Goal: Book appointment/travel/reservation

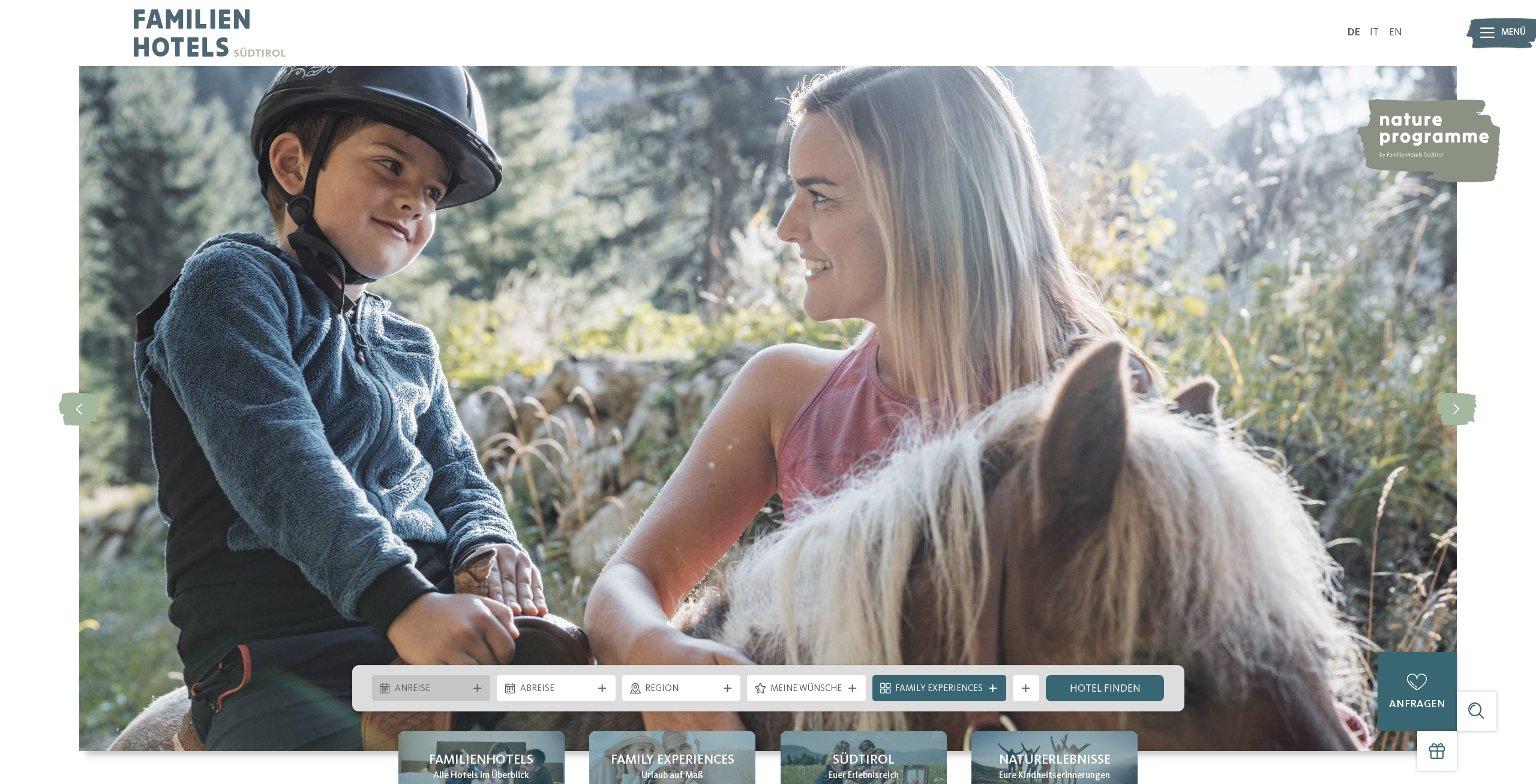
click at [484, 693] on div "Anreise" at bounding box center [432, 688] width 119 height 26
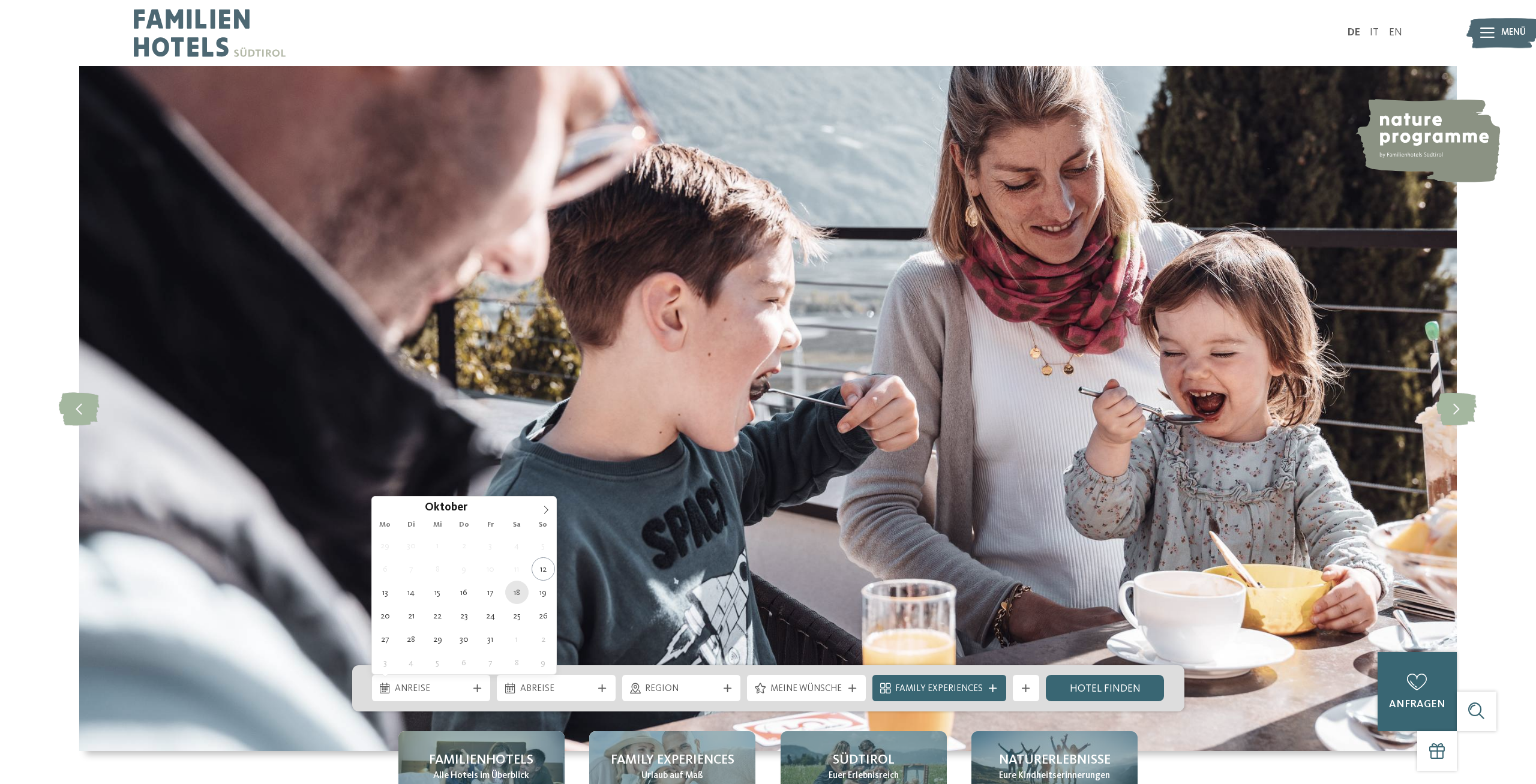
type div "18.10.2025"
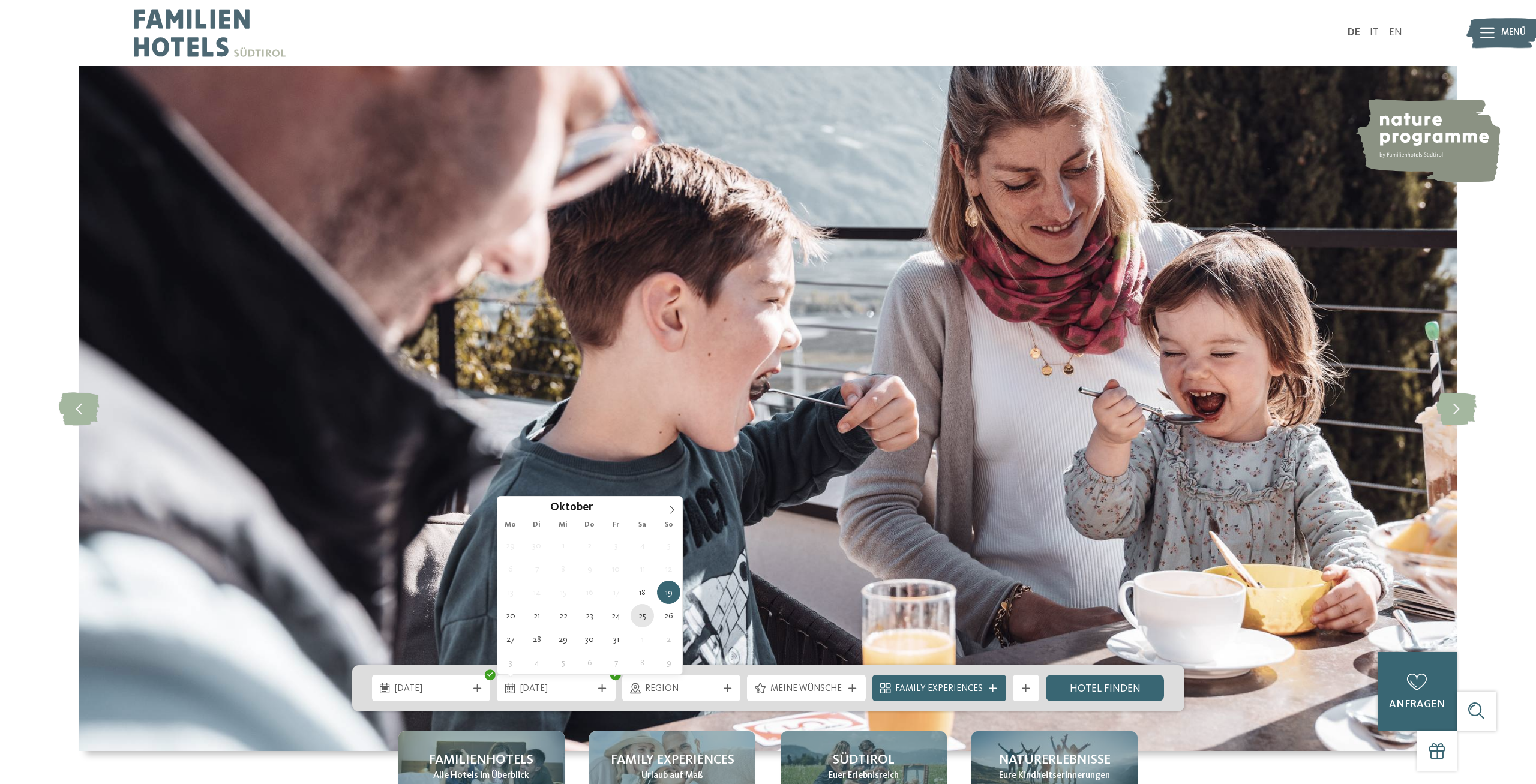
type div "25.10.2025"
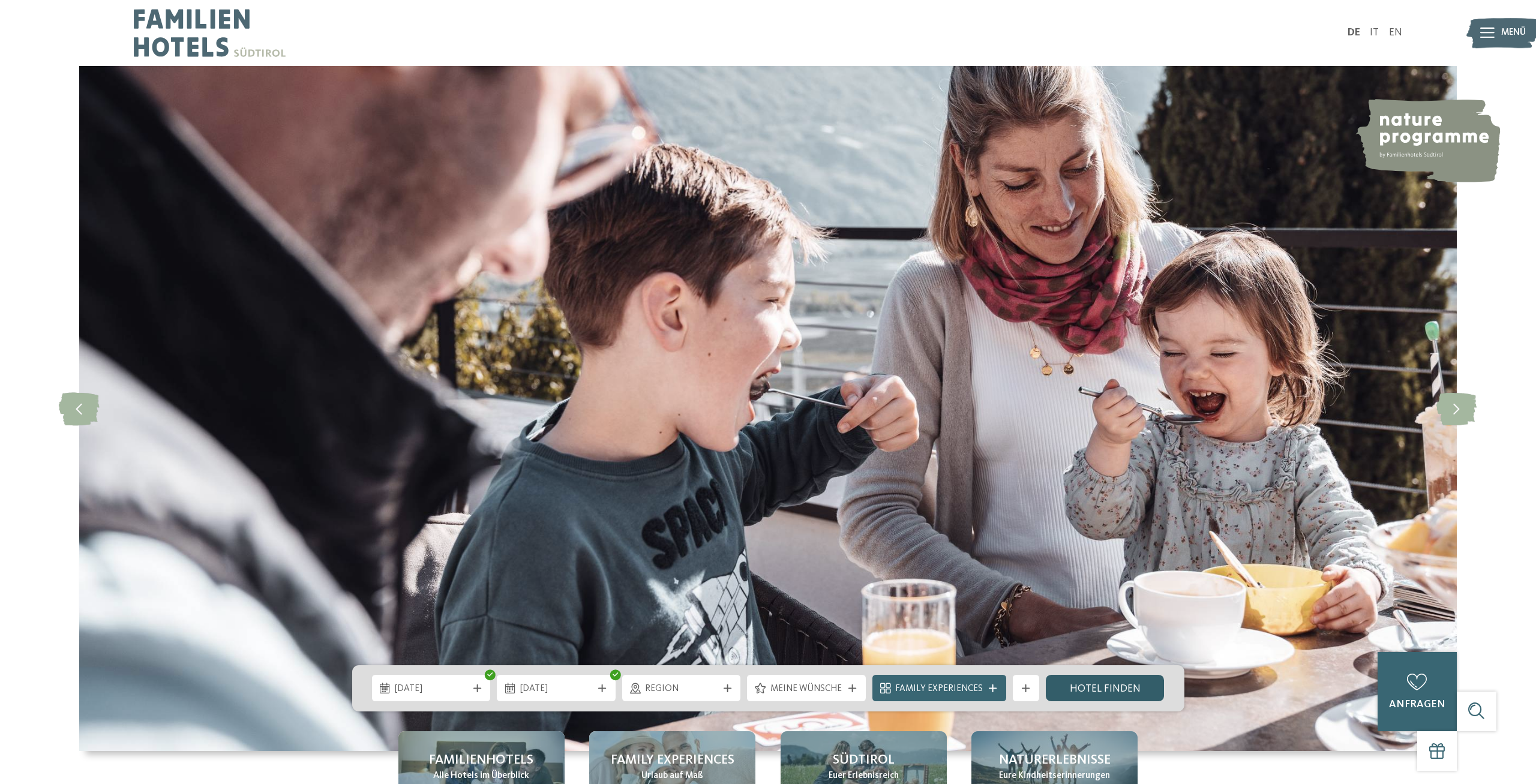
click at [1116, 688] on link "Hotel finden" at bounding box center [1106, 688] width 119 height 26
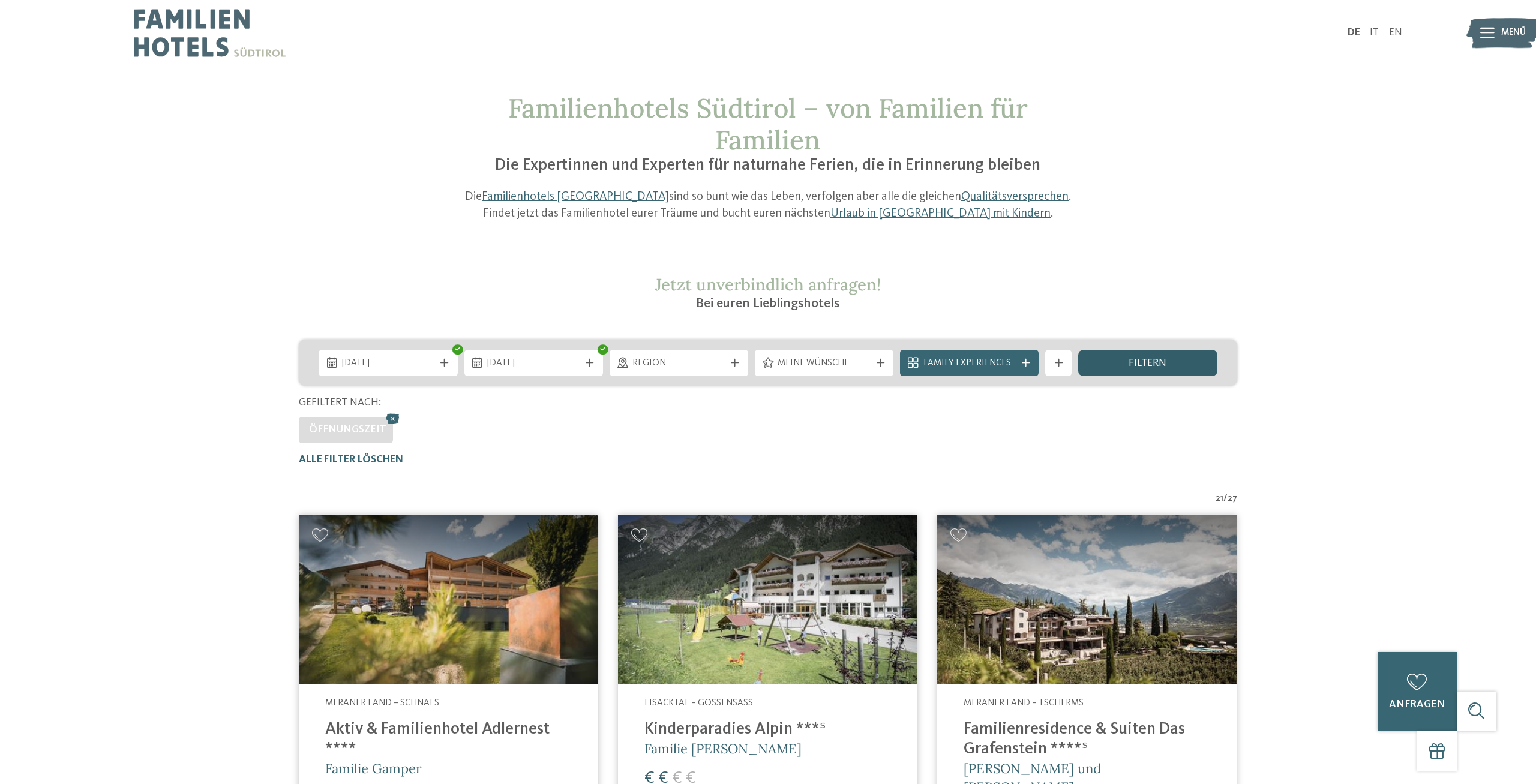
click at [1121, 363] on div "filtern" at bounding box center [1148, 363] width 139 height 26
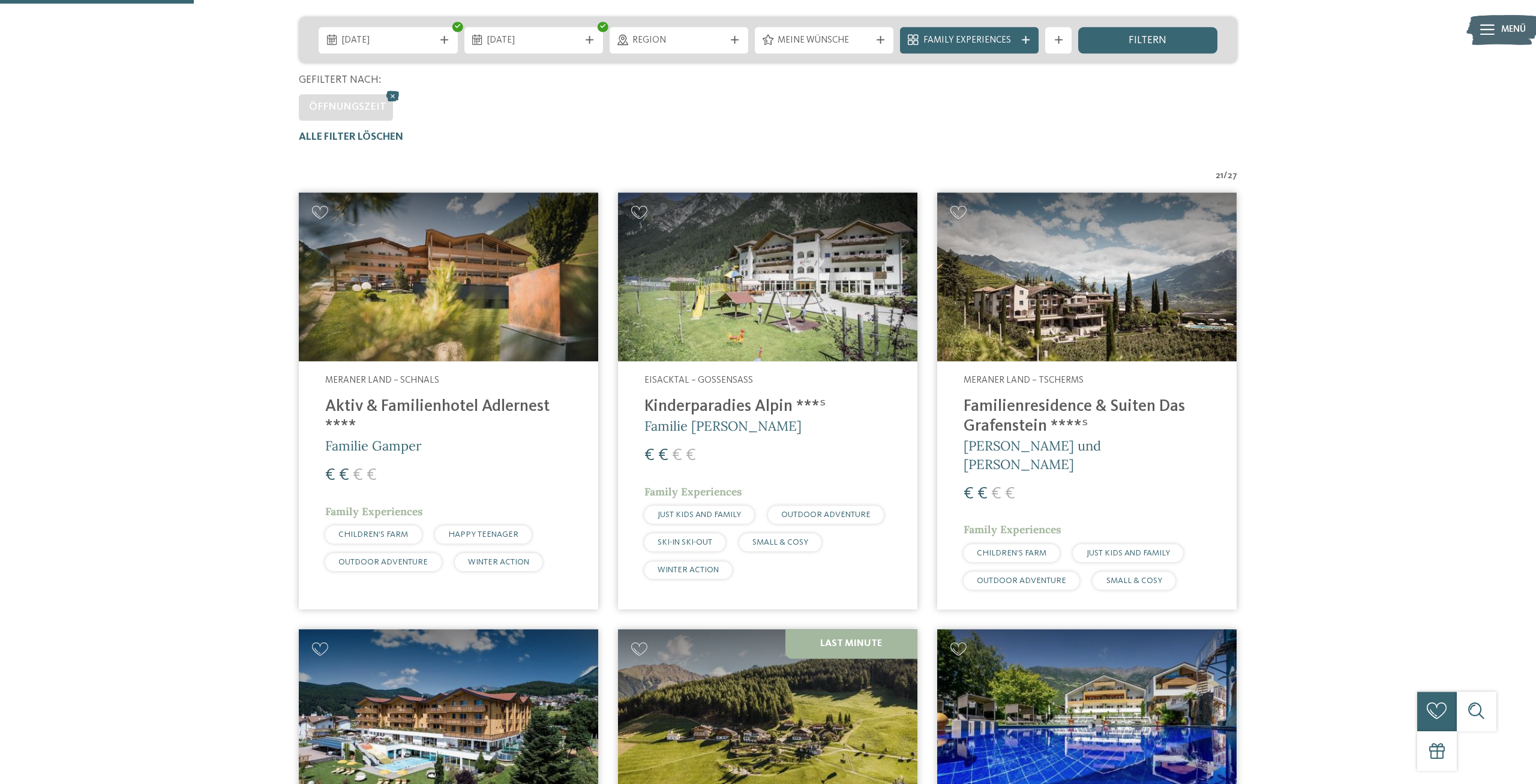
scroll to position [315, 0]
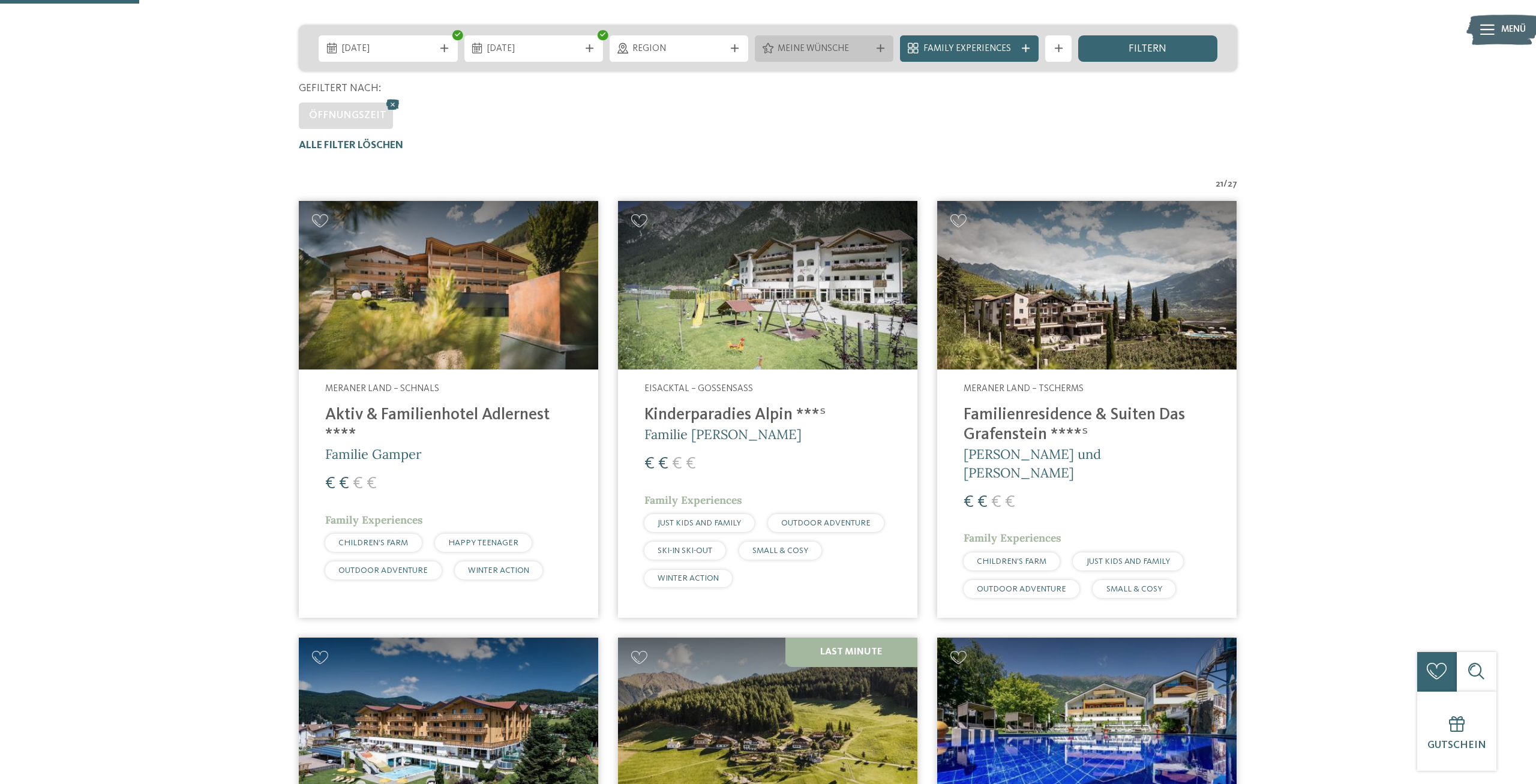
click at [805, 46] on span "Meine Wünsche" at bounding box center [824, 50] width 93 height 14
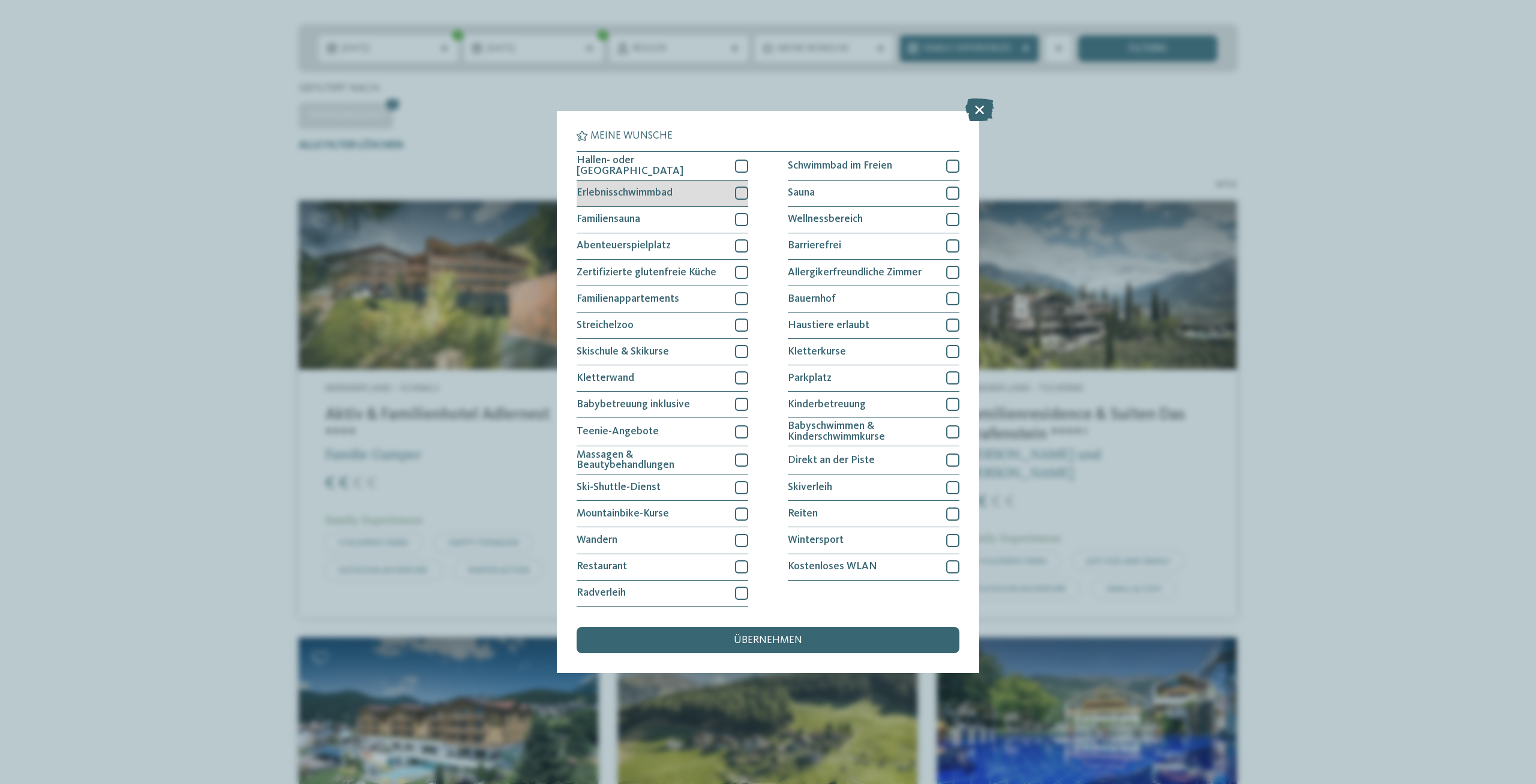
click at [687, 191] on div "Erlebnisschwimmbad" at bounding box center [663, 194] width 172 height 26
click at [829, 402] on span "Kinderbetreuung" at bounding box center [827, 405] width 78 height 11
click at [804, 643] on div "übernehmen" at bounding box center [768, 639] width 383 height 26
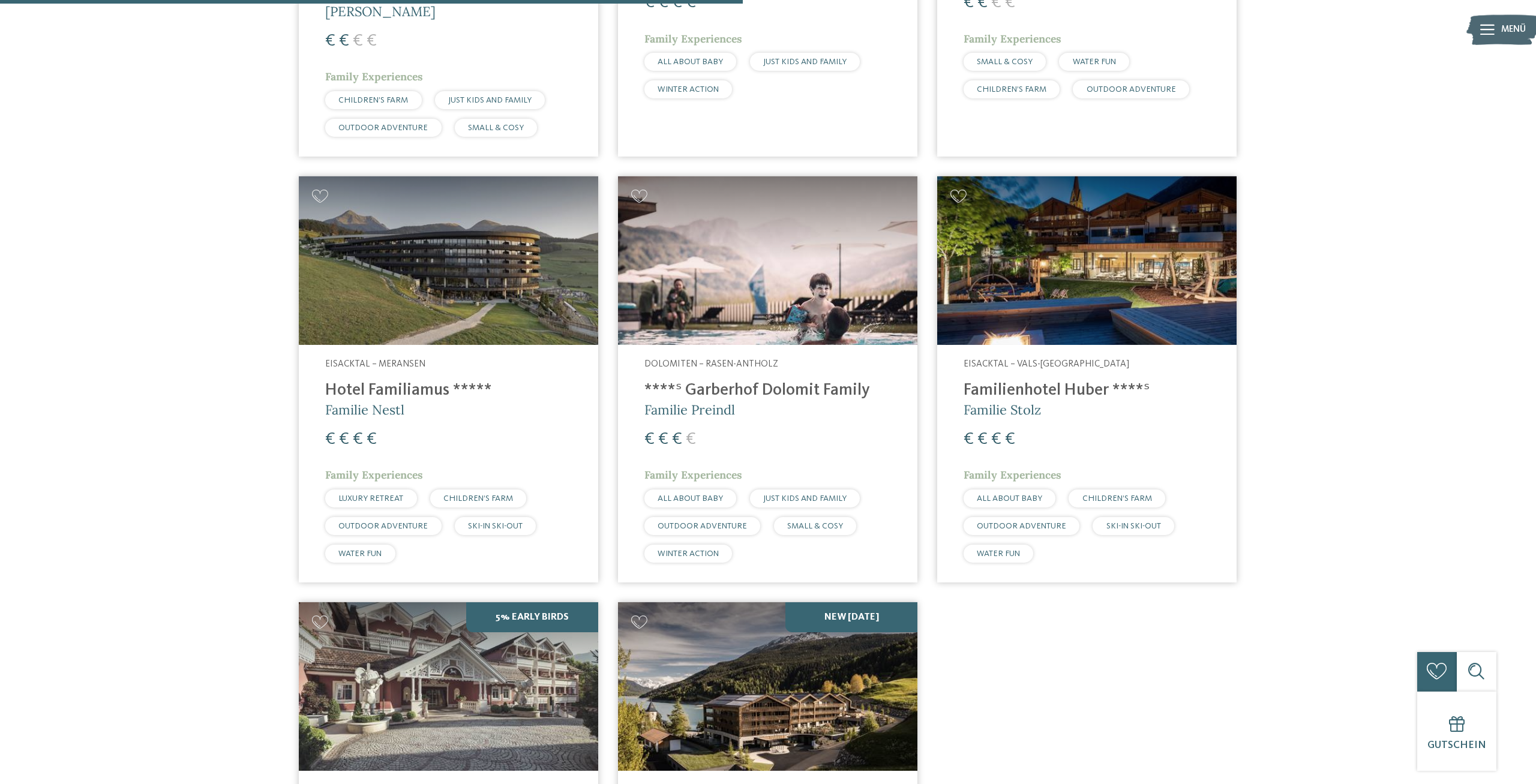
scroll to position [752, 0]
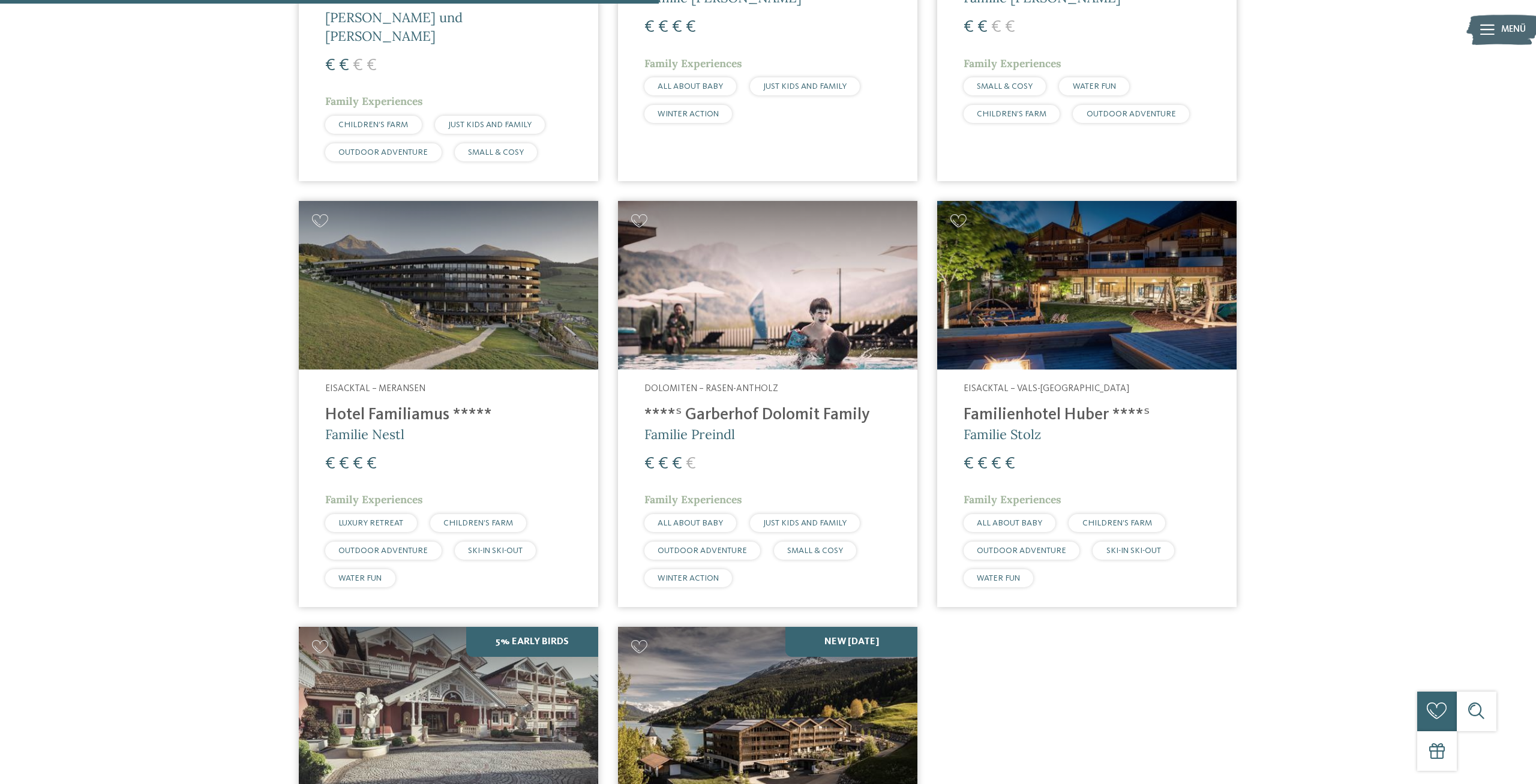
click at [1059, 287] on img at bounding box center [1087, 285] width 299 height 168
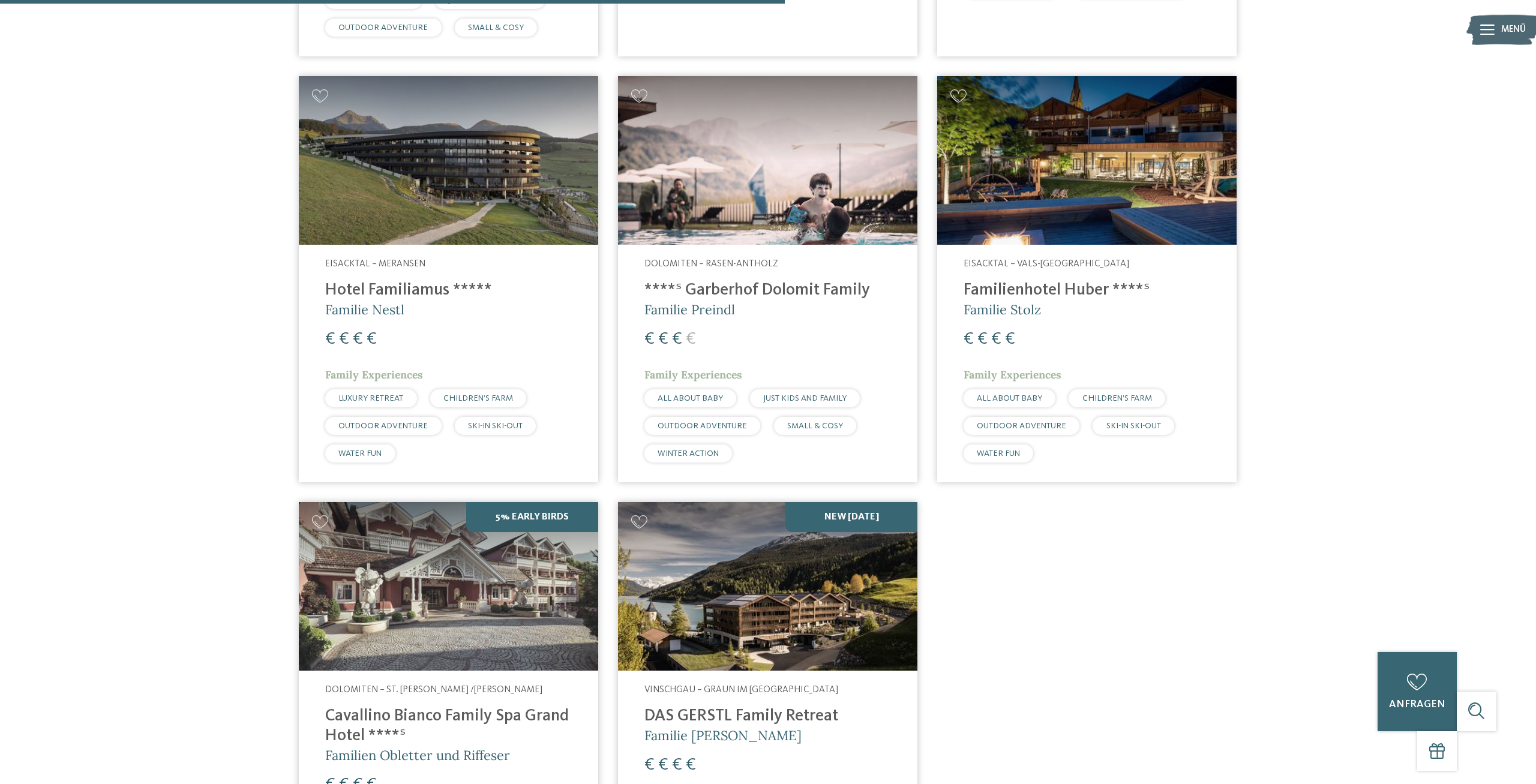
scroll to position [938, 0]
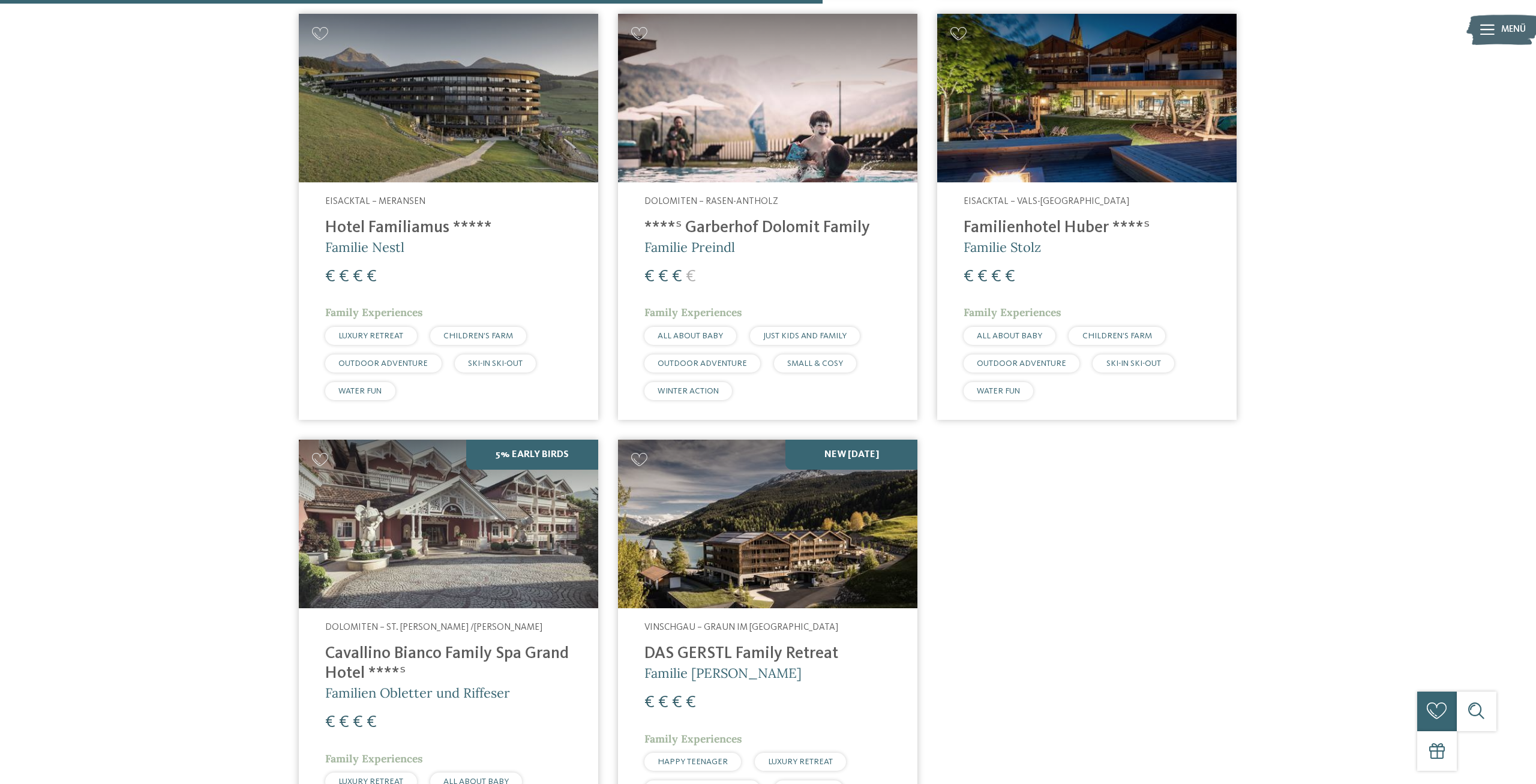
click at [764, 665] on h5 "Familie [PERSON_NAME]" at bounding box center [768, 674] width 246 height 19
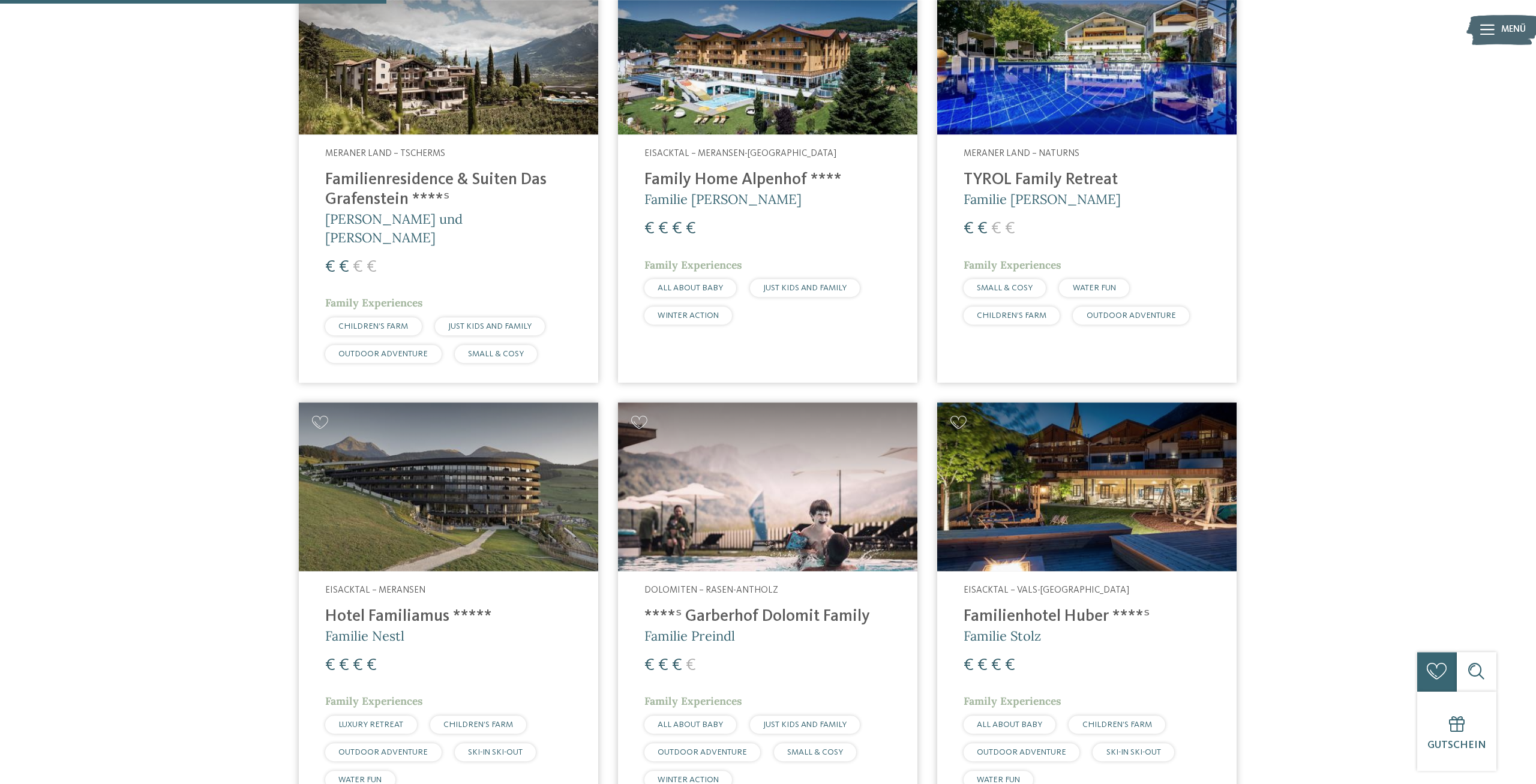
scroll to position [439, 0]
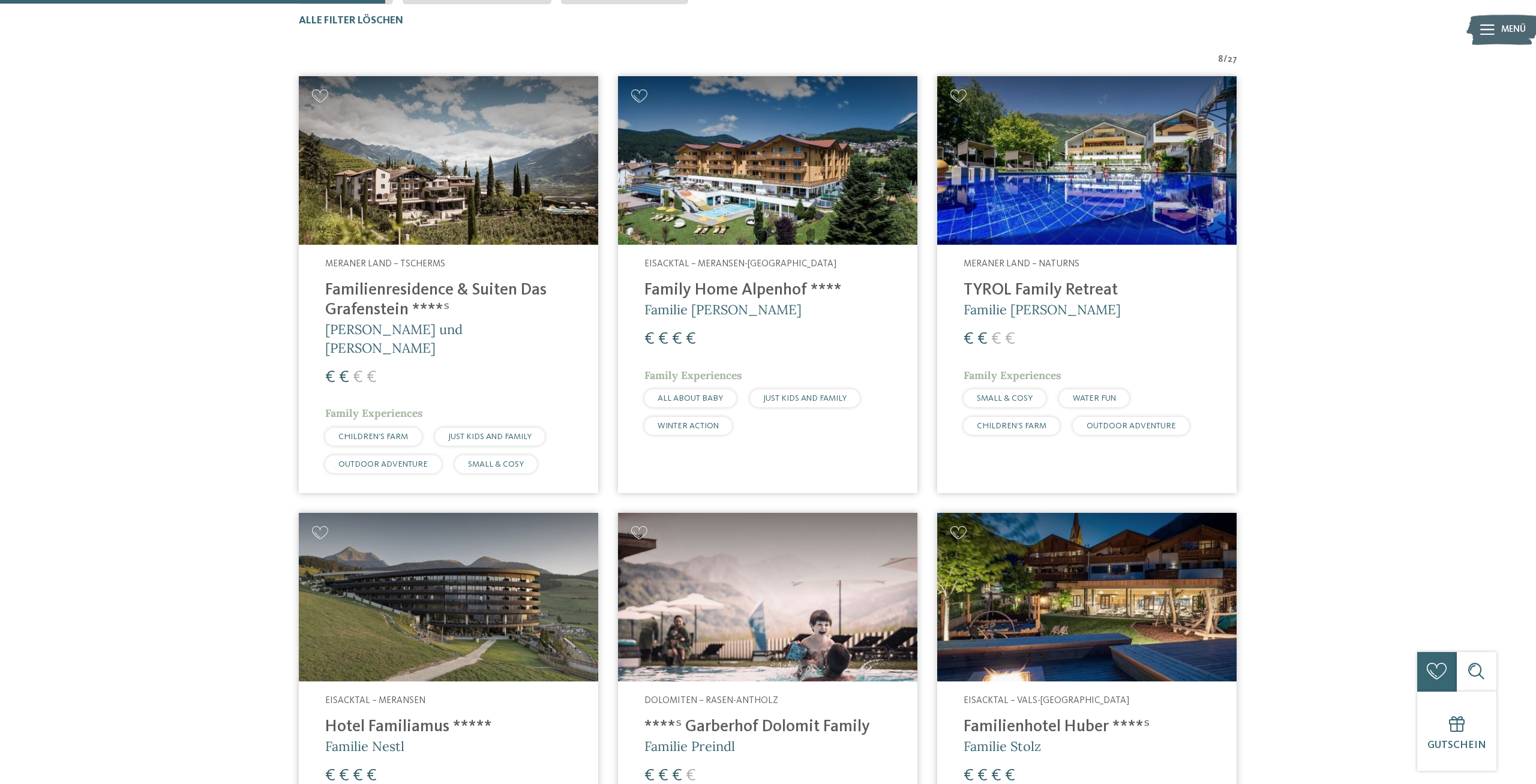
click at [1225, 220] on img at bounding box center [1087, 160] width 299 height 168
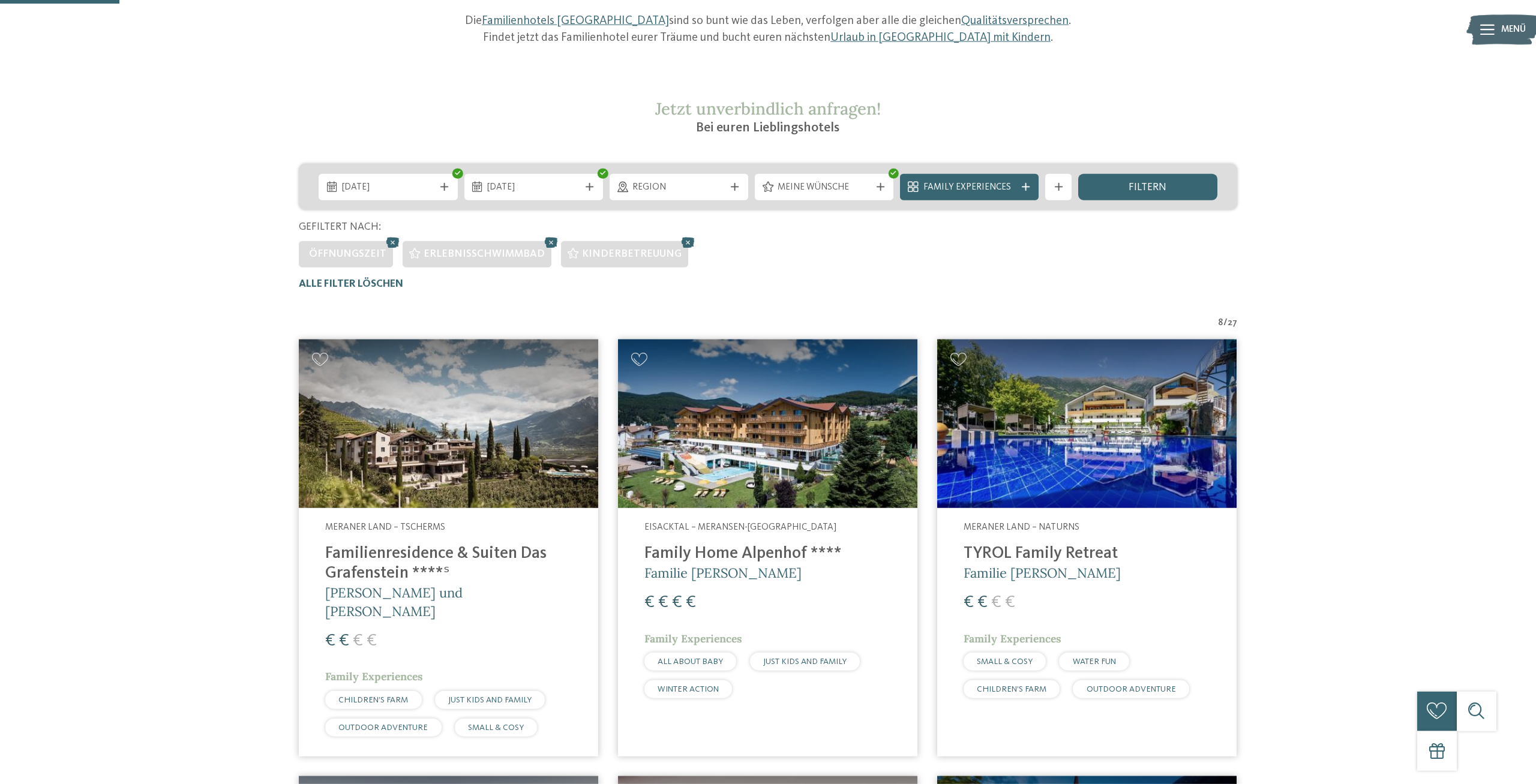
scroll to position [127, 0]
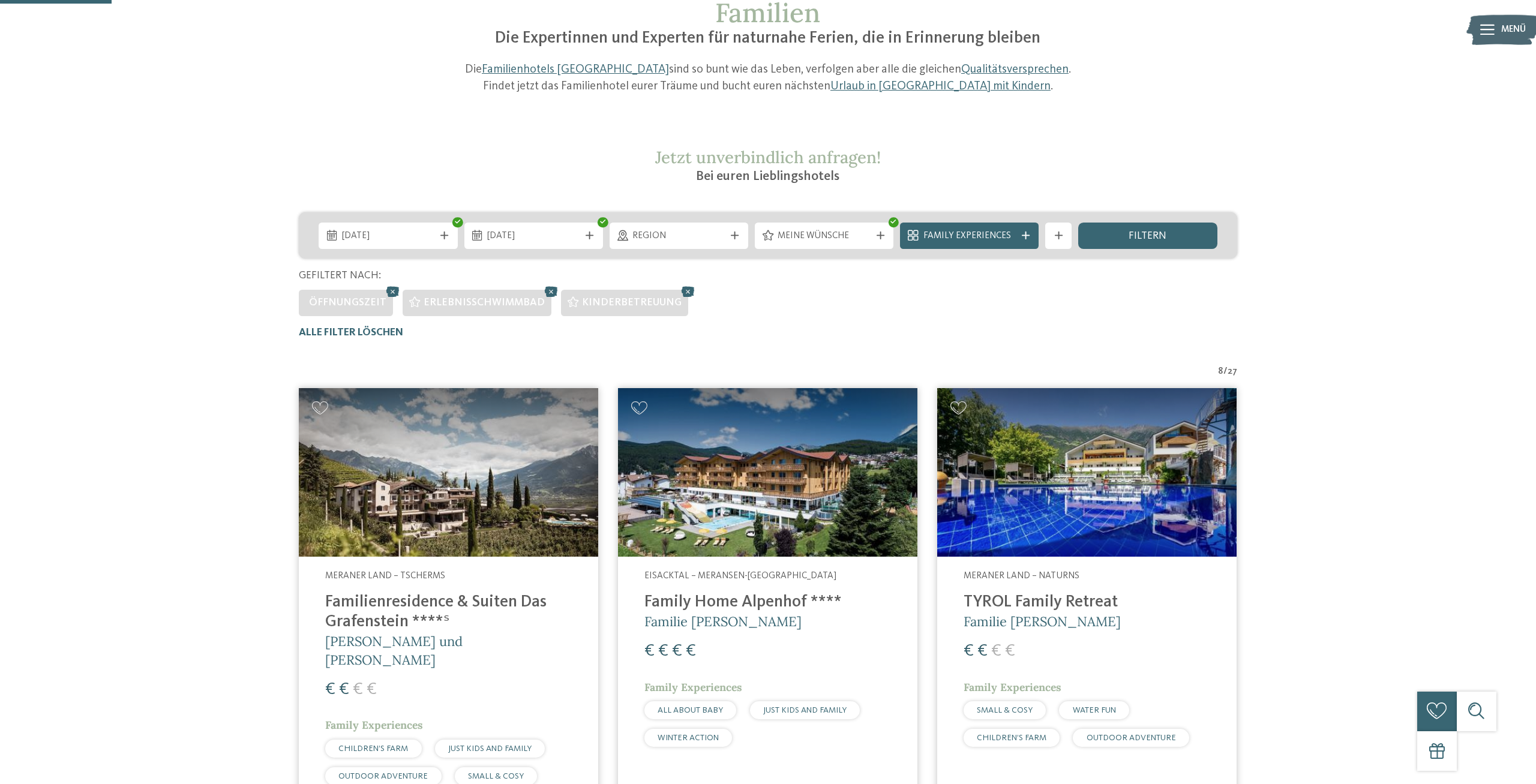
click at [776, 532] on img at bounding box center [768, 472] width 299 height 168
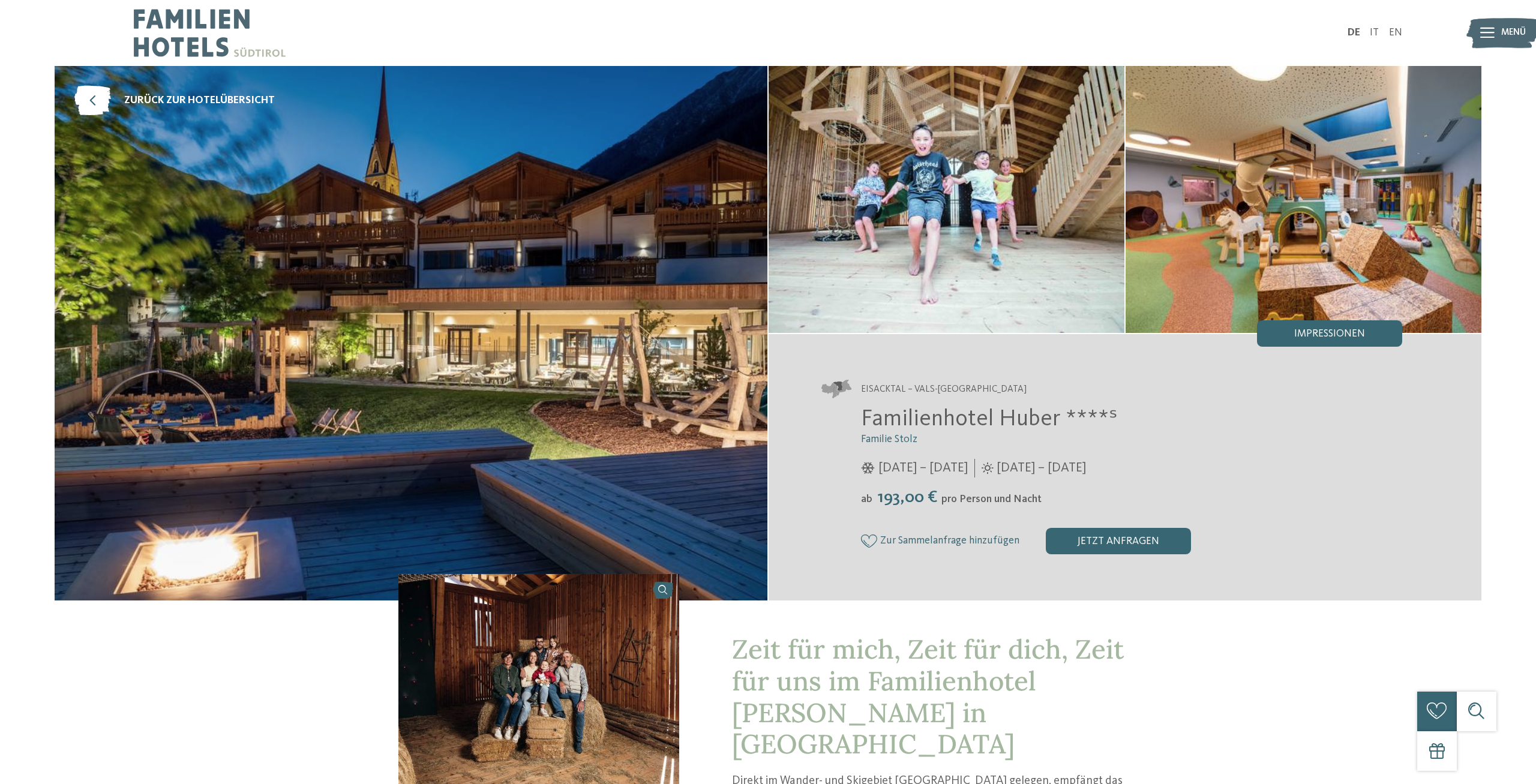
click at [1089, 544] on div "jetzt anfragen" at bounding box center [1119, 541] width 146 height 26
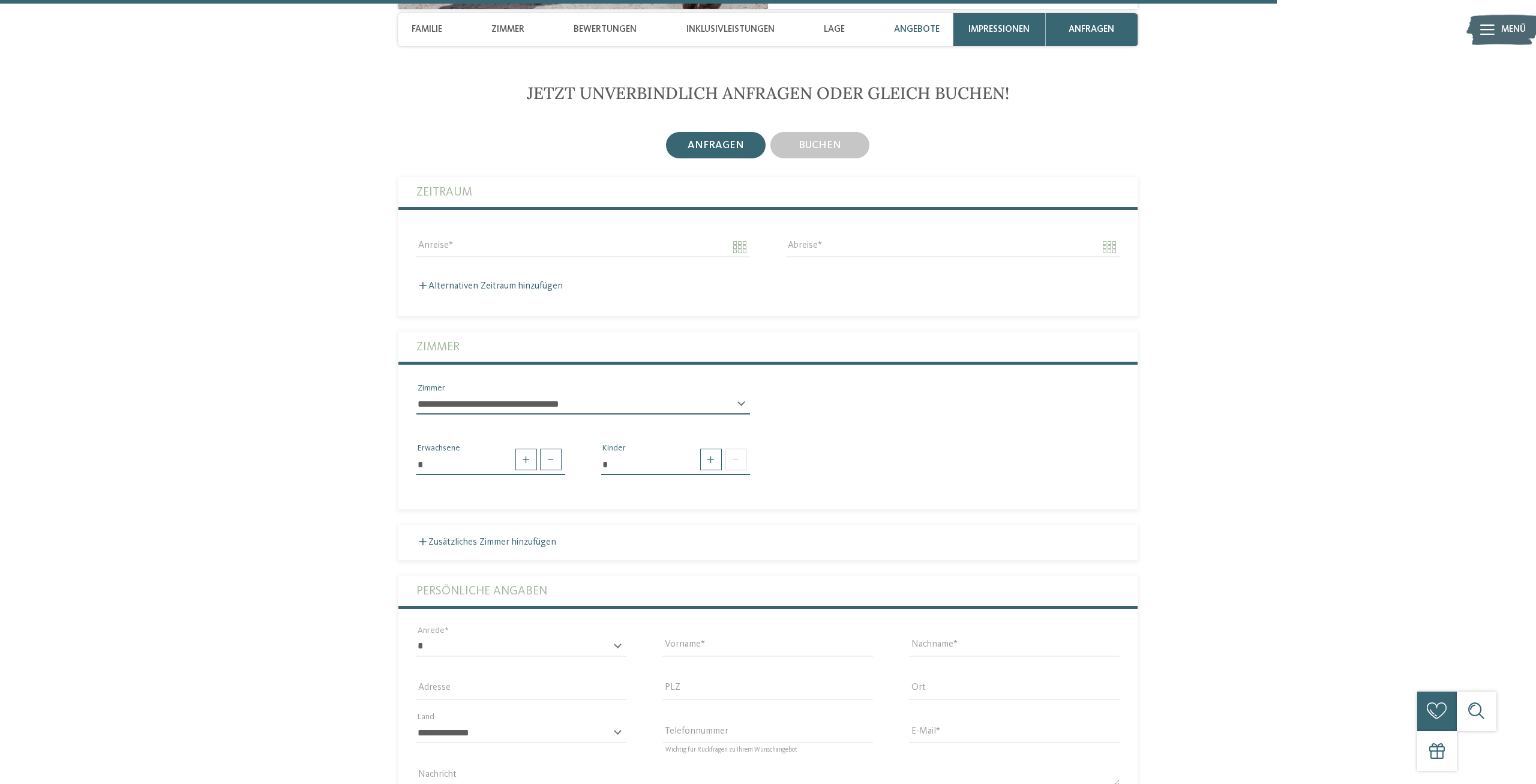
scroll to position [4452, 0]
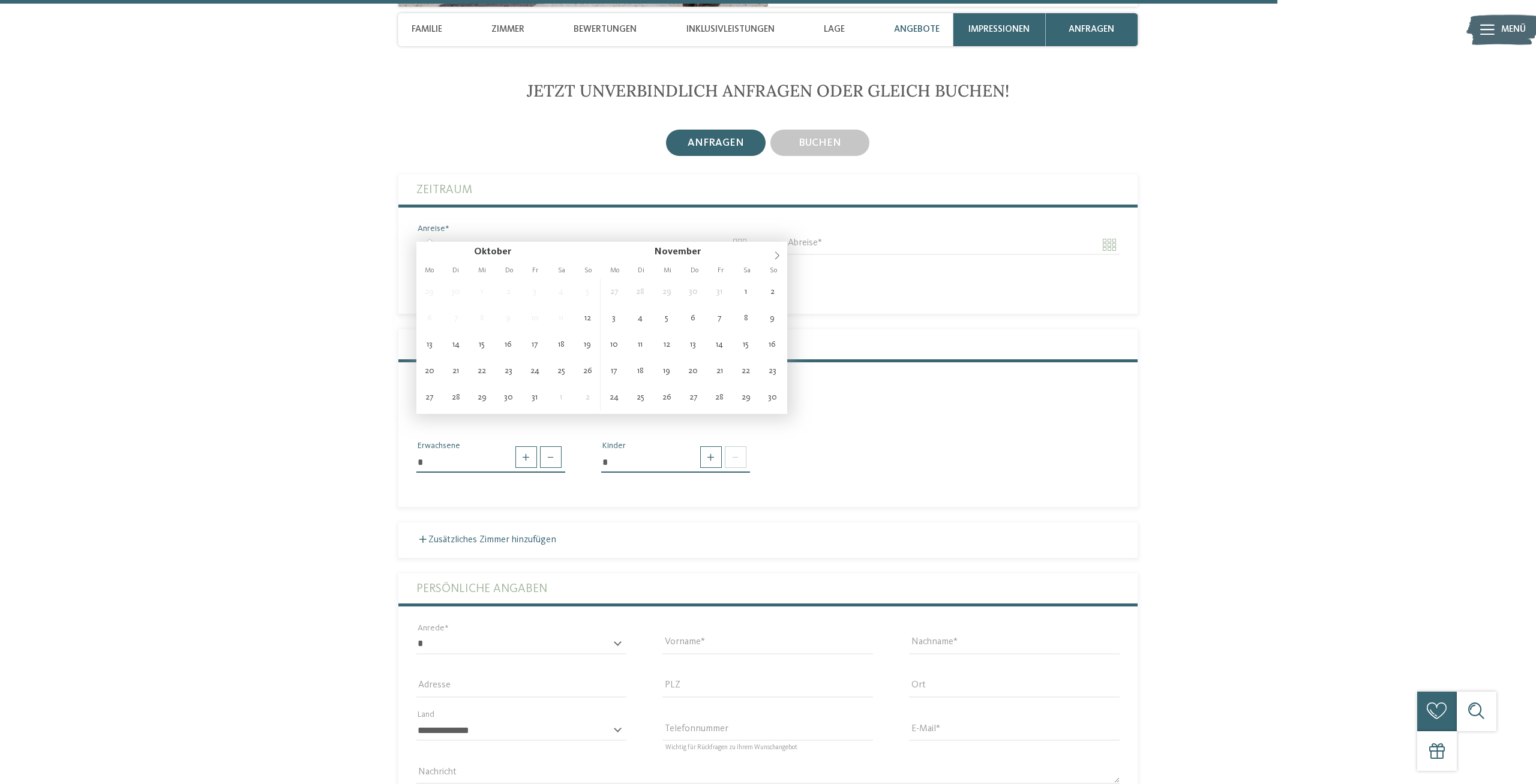
click at [481, 235] on input "Anreise" at bounding box center [583, 244] width 333 height 21
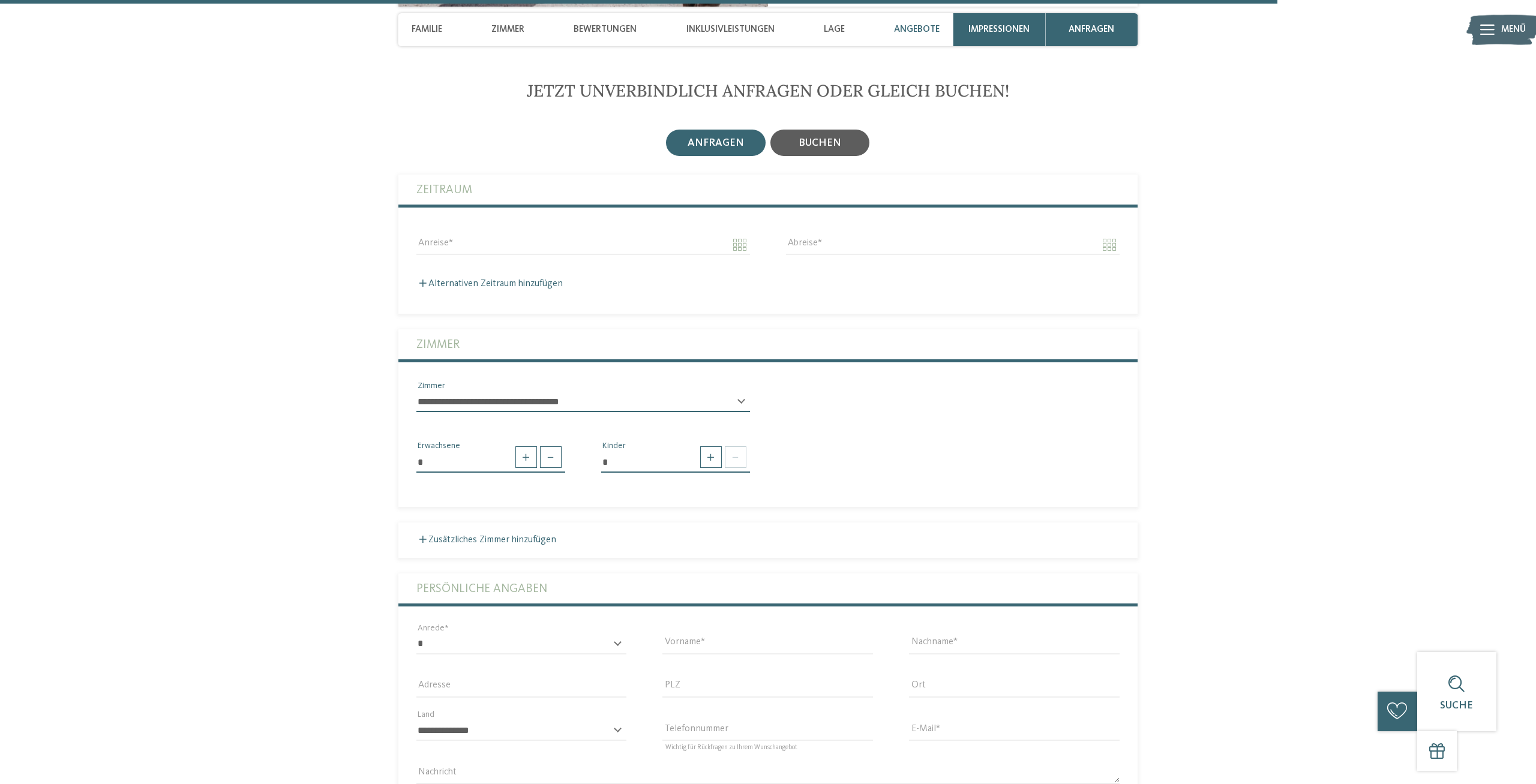
click at [862, 130] on div "buchen" at bounding box center [819, 143] width 99 height 26
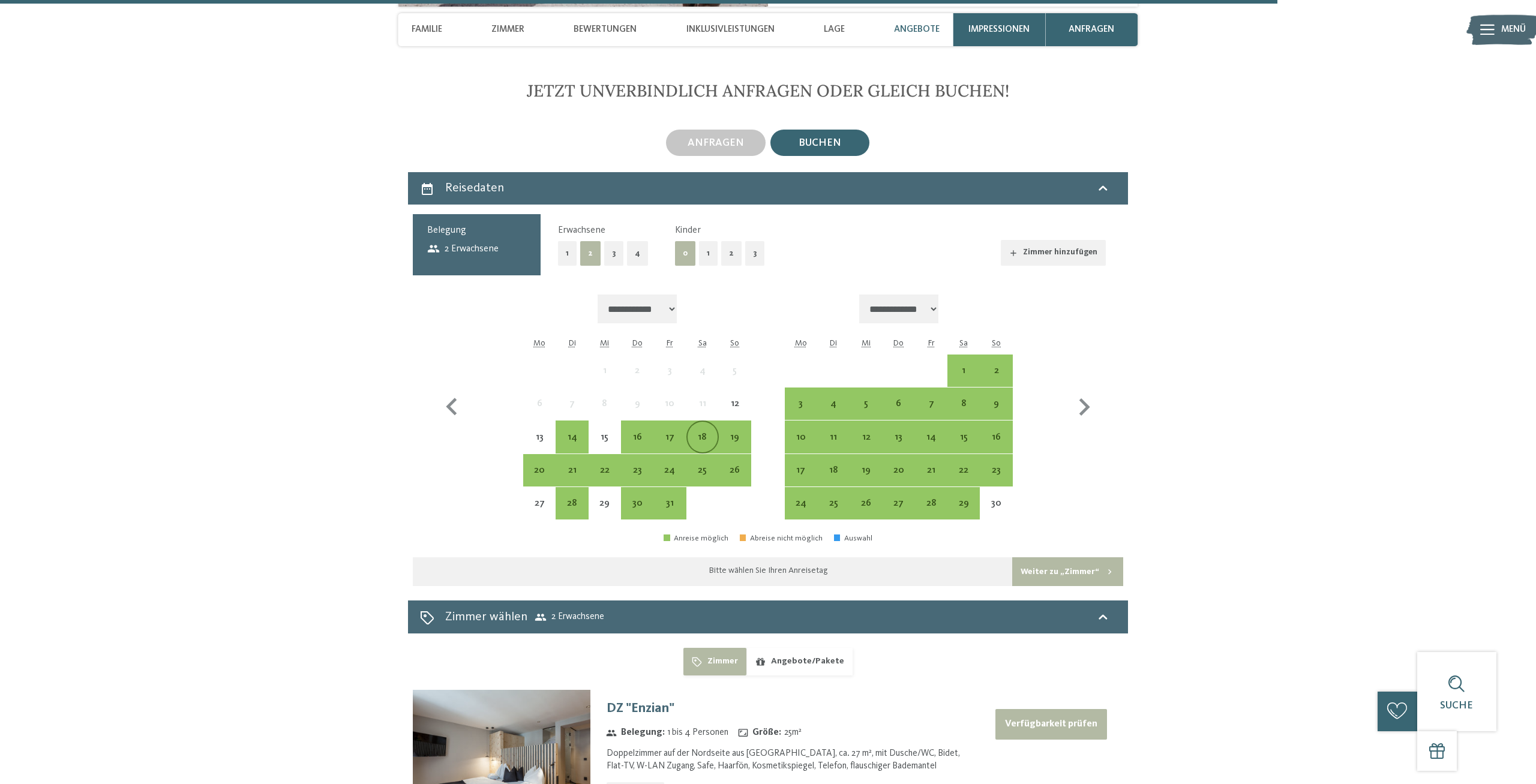
click at [695, 433] on div "18" at bounding box center [702, 448] width 30 height 30
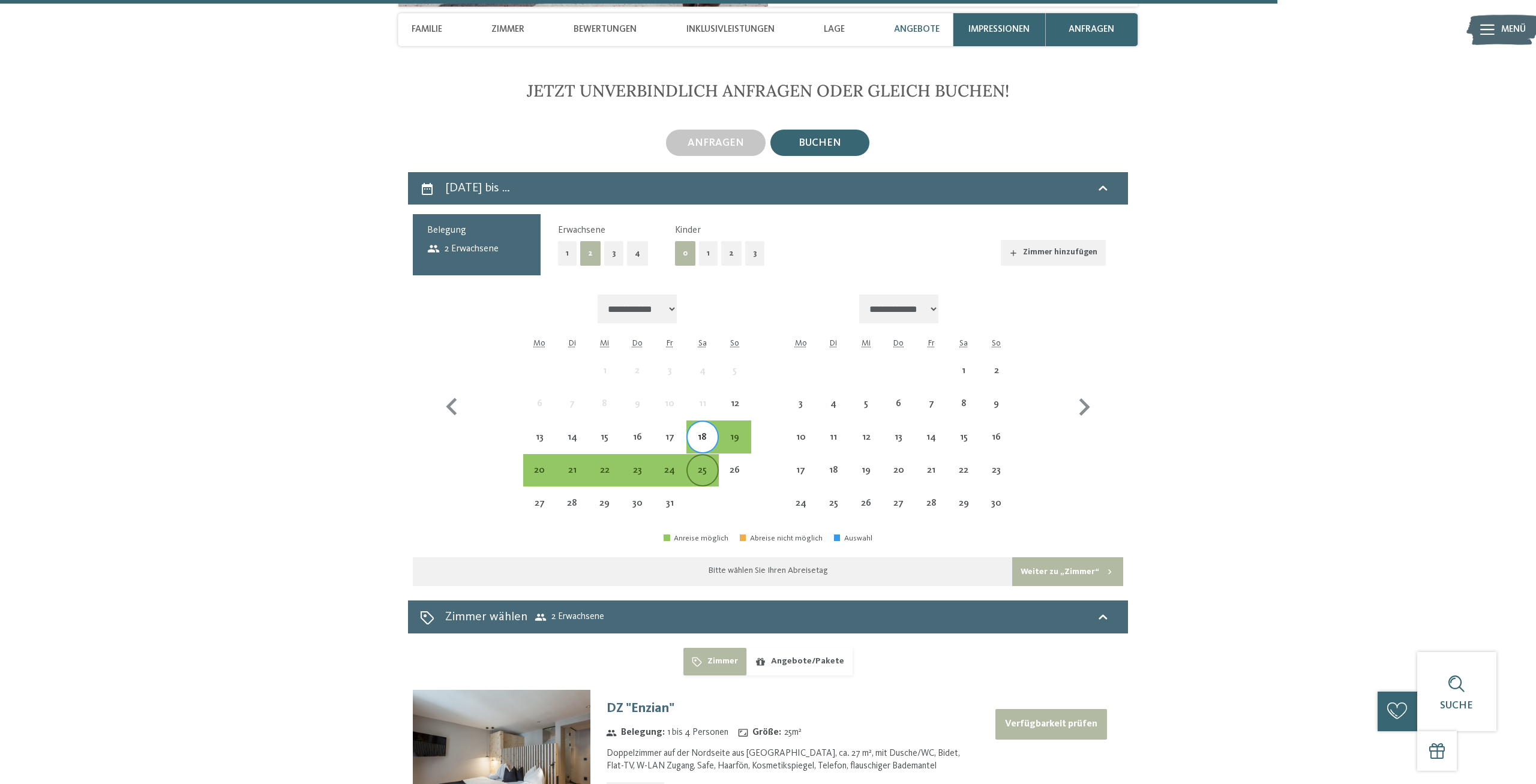
click at [706, 465] on div "25" at bounding box center [702, 480] width 30 height 30
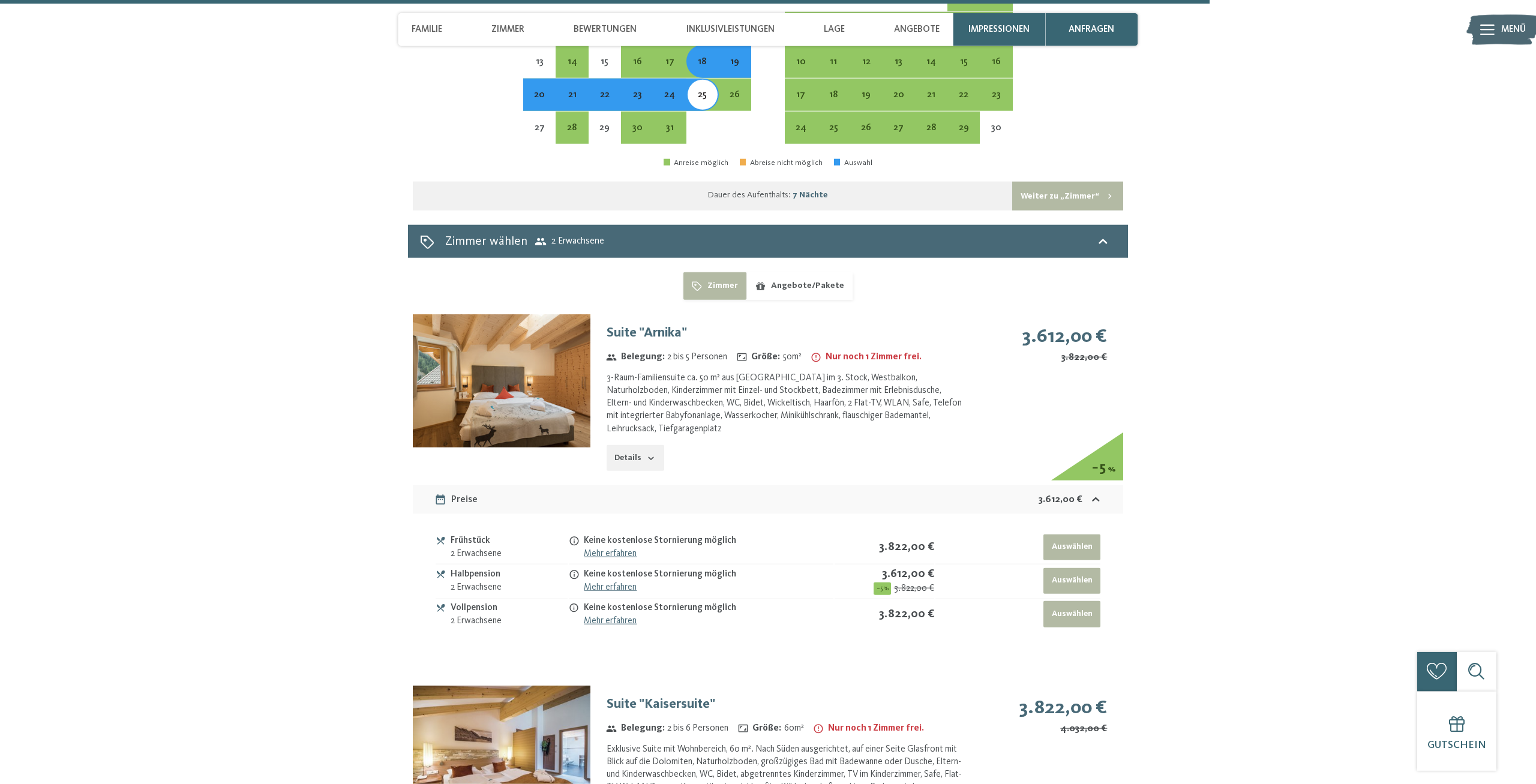
scroll to position [4701, 0]
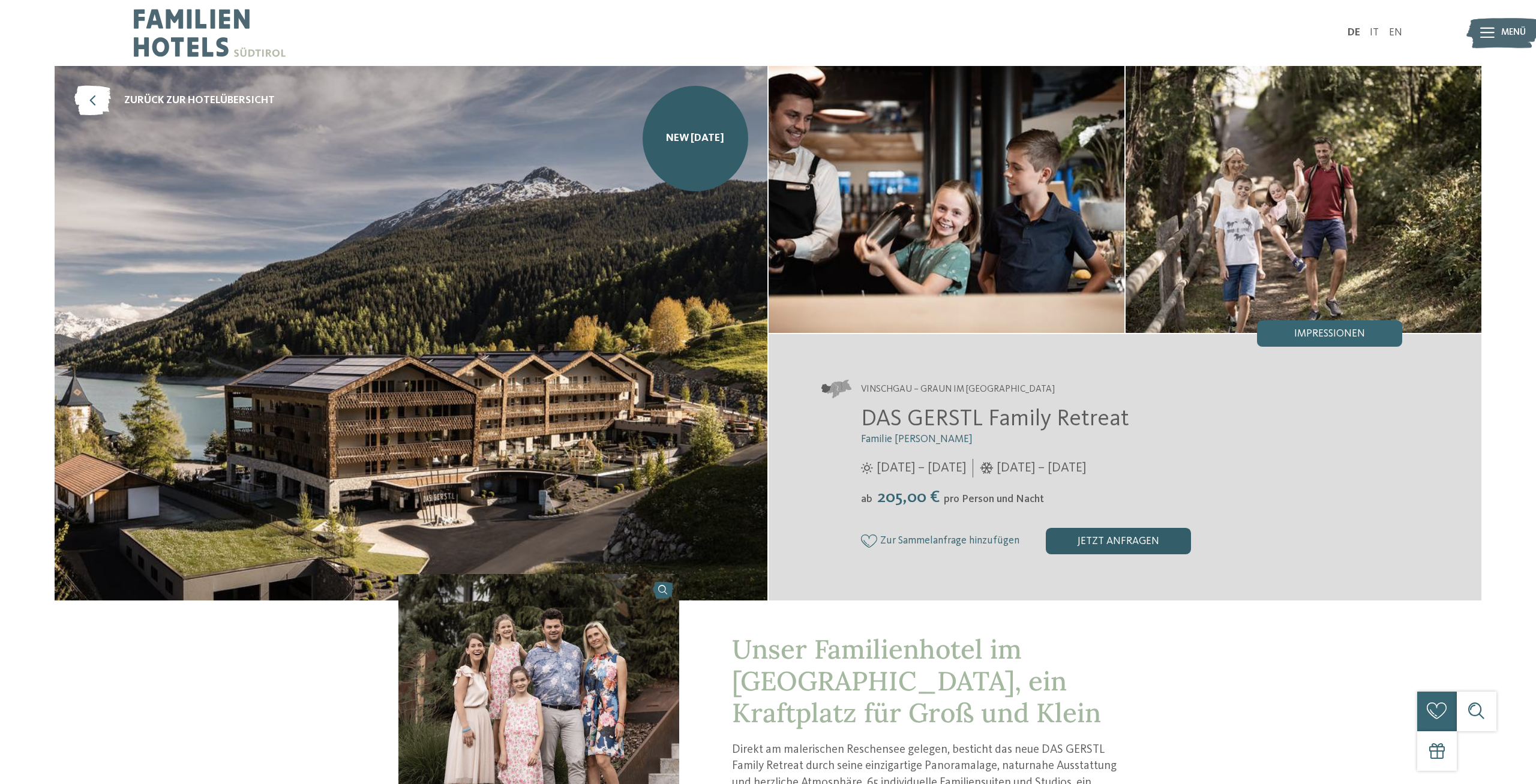
click at [1119, 539] on div "jetzt anfragen" at bounding box center [1119, 541] width 146 height 26
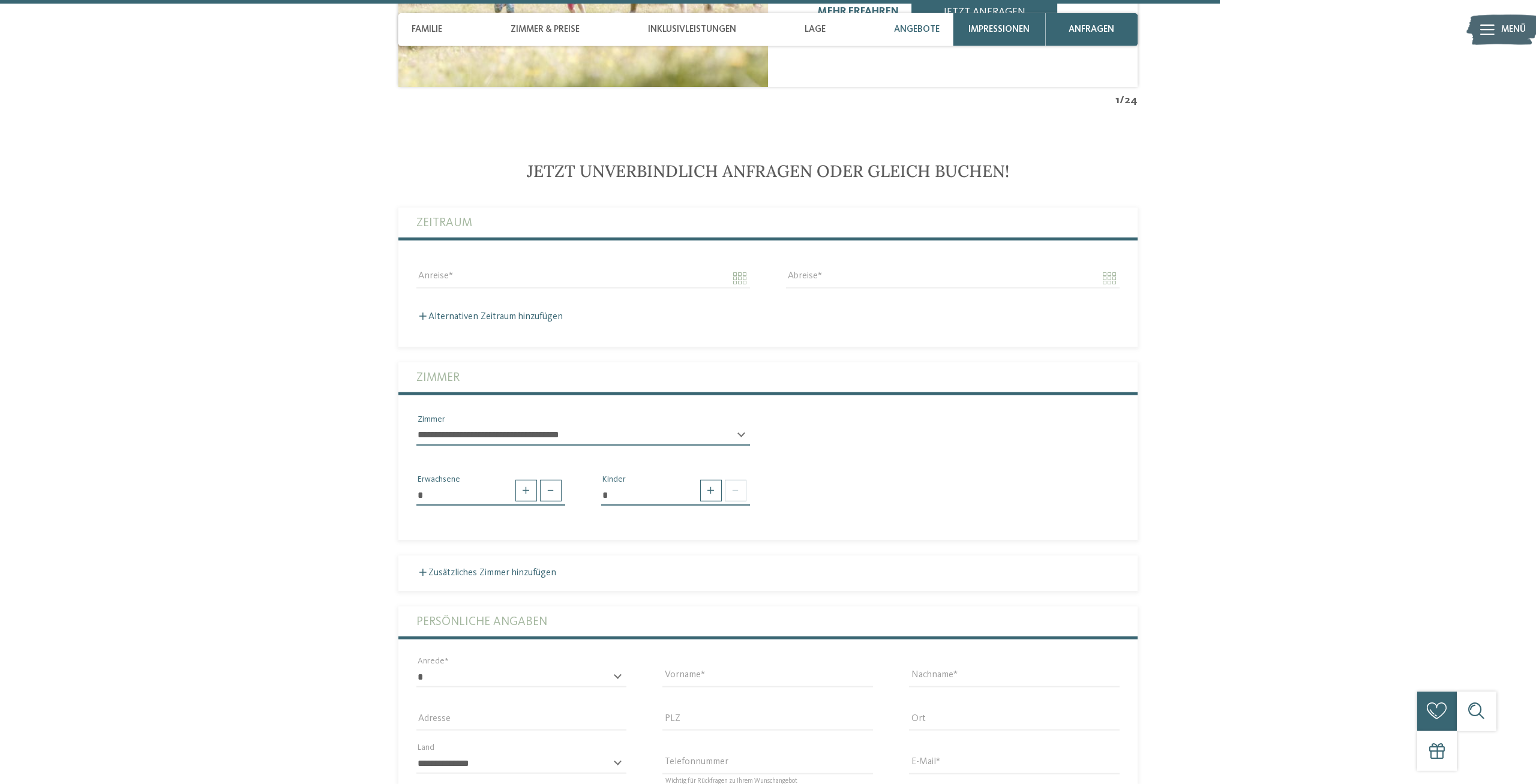
scroll to position [3249, 0]
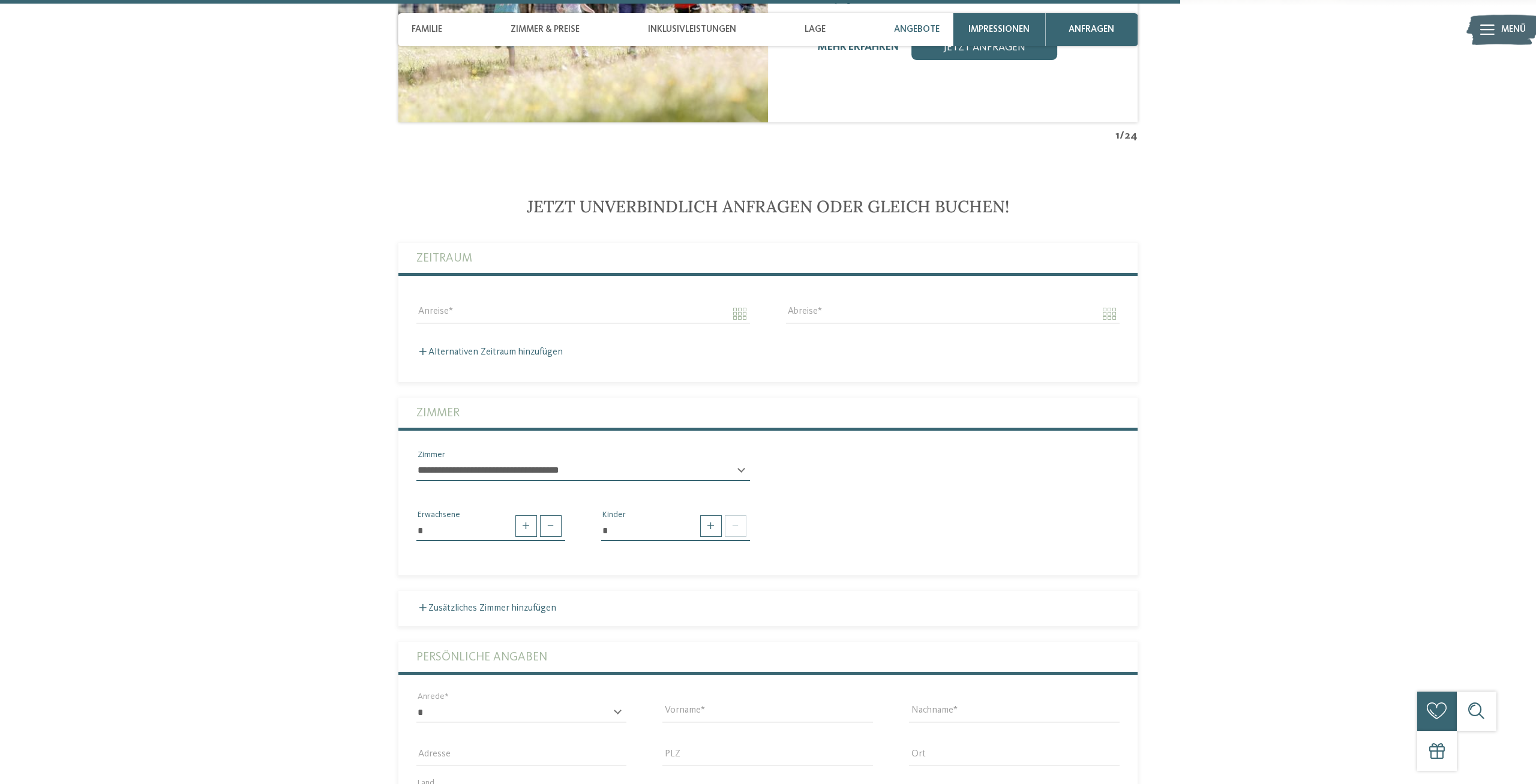
click at [542, 295] on div "Anreise" at bounding box center [584, 313] width 370 height 43
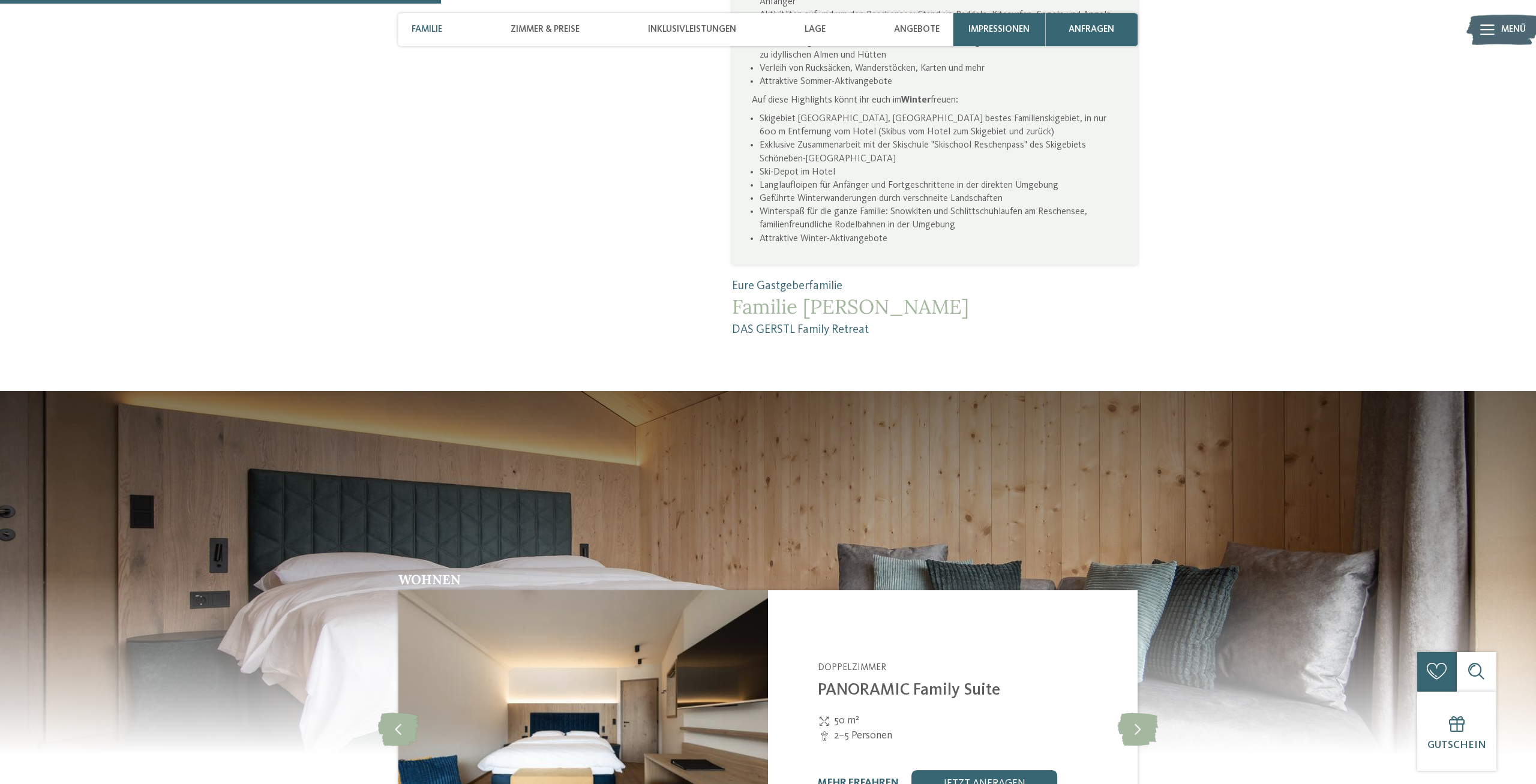
scroll to position [1315, 0]
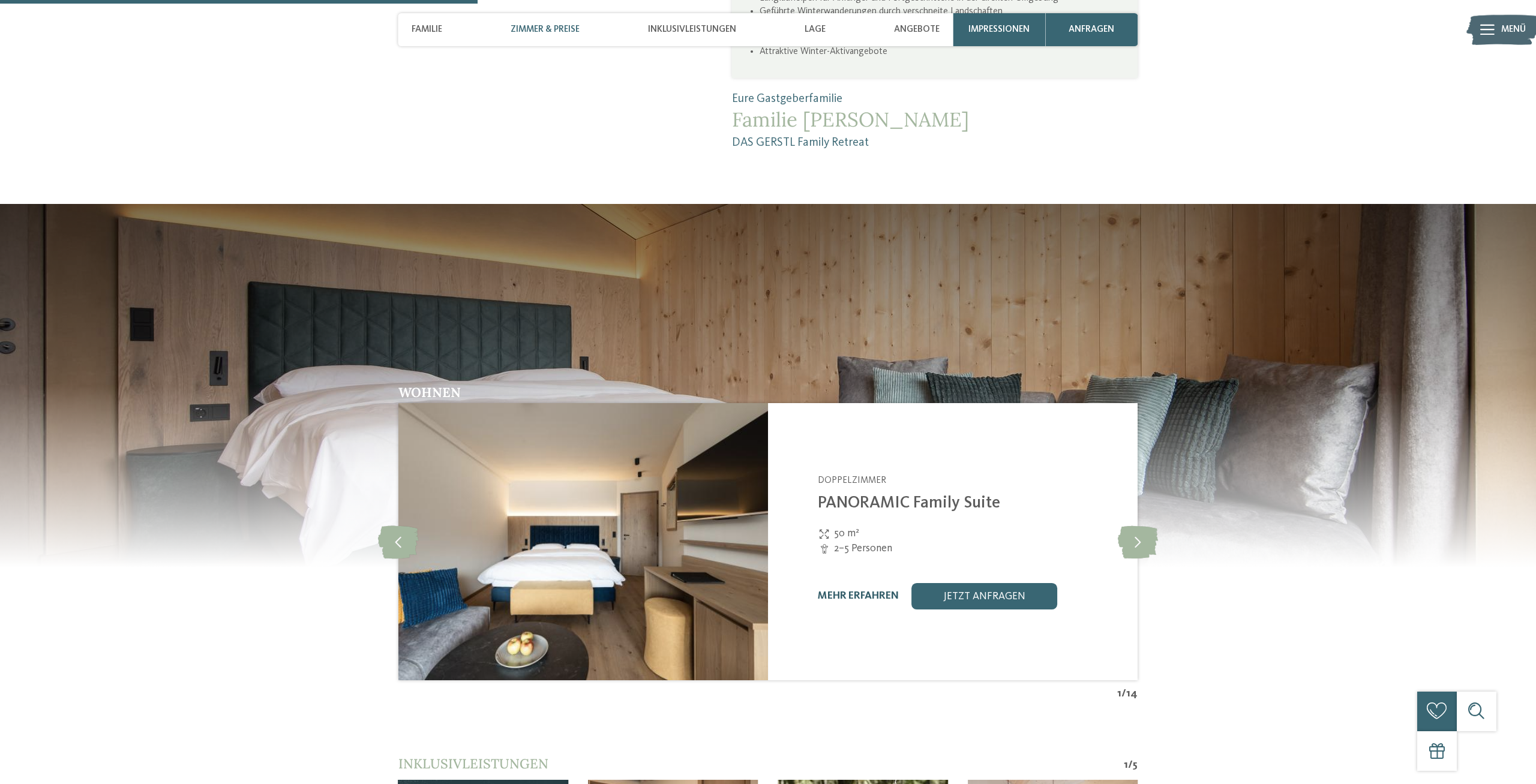
click at [873, 593] on link "mehr erfahren" at bounding box center [858, 596] width 81 height 10
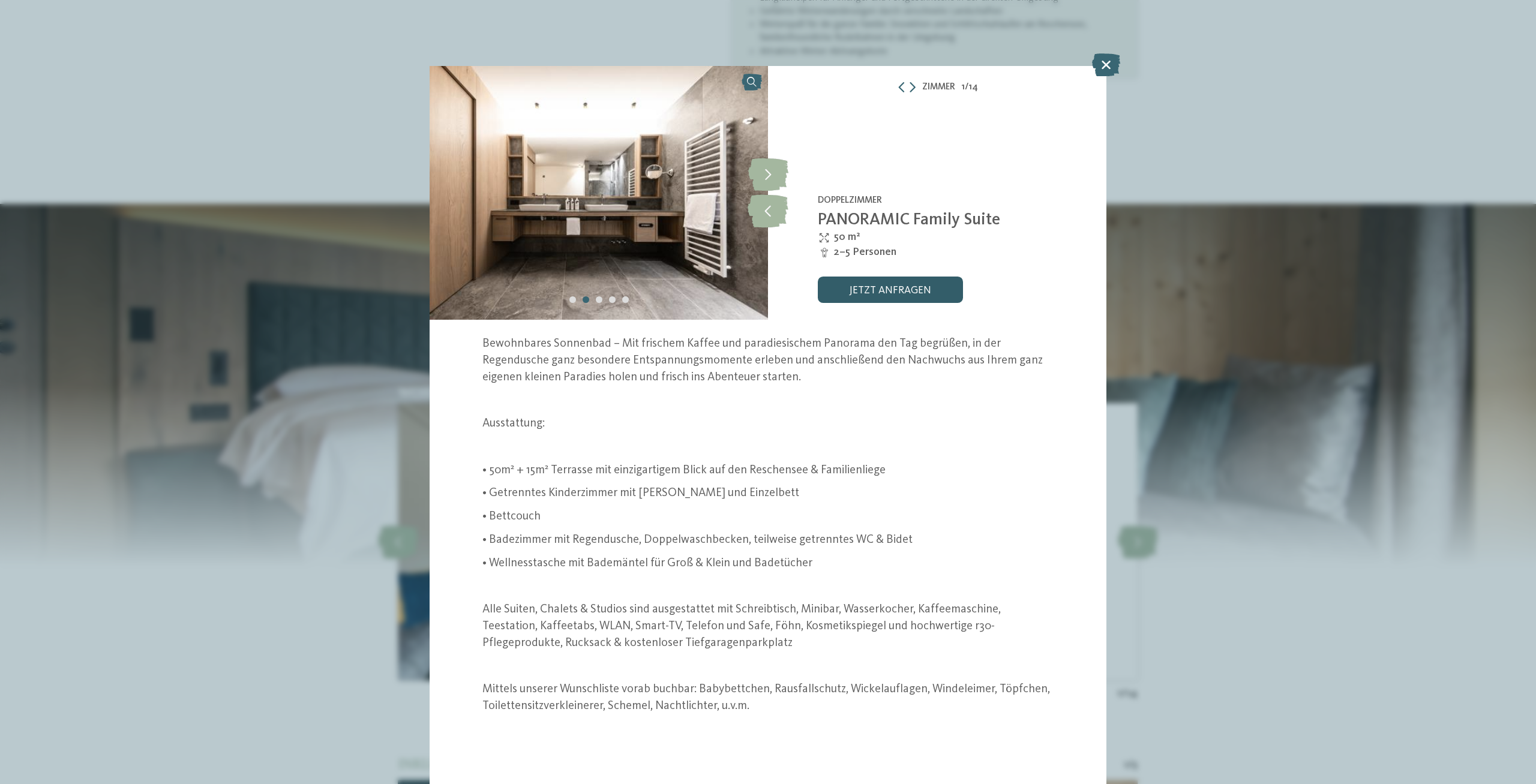
click at [944, 302] on link "jetzt anfragen" at bounding box center [891, 289] width 146 height 26
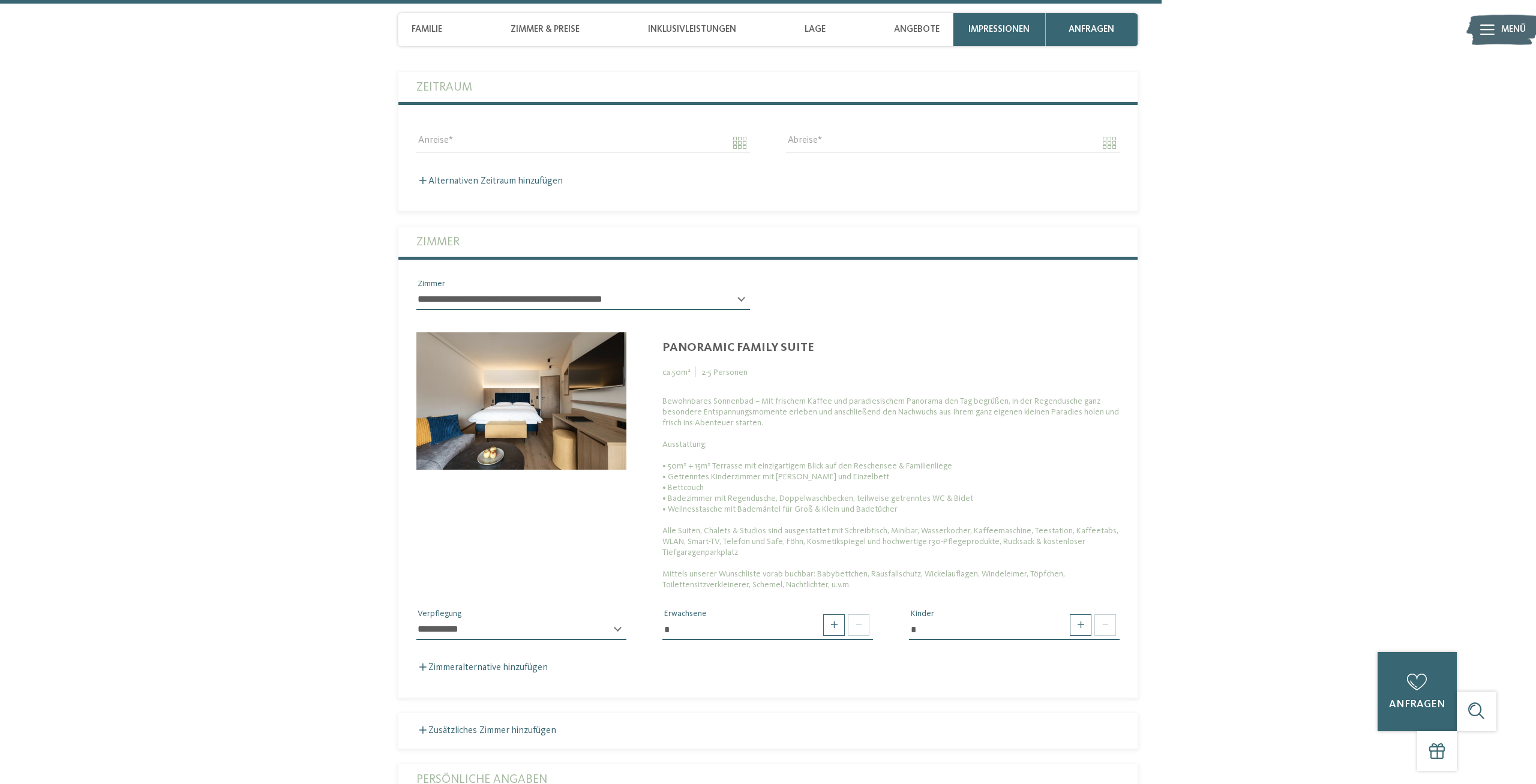
scroll to position [3420, 0]
click at [417, 620] on select "**********" at bounding box center [521, 630] width 210 height 21
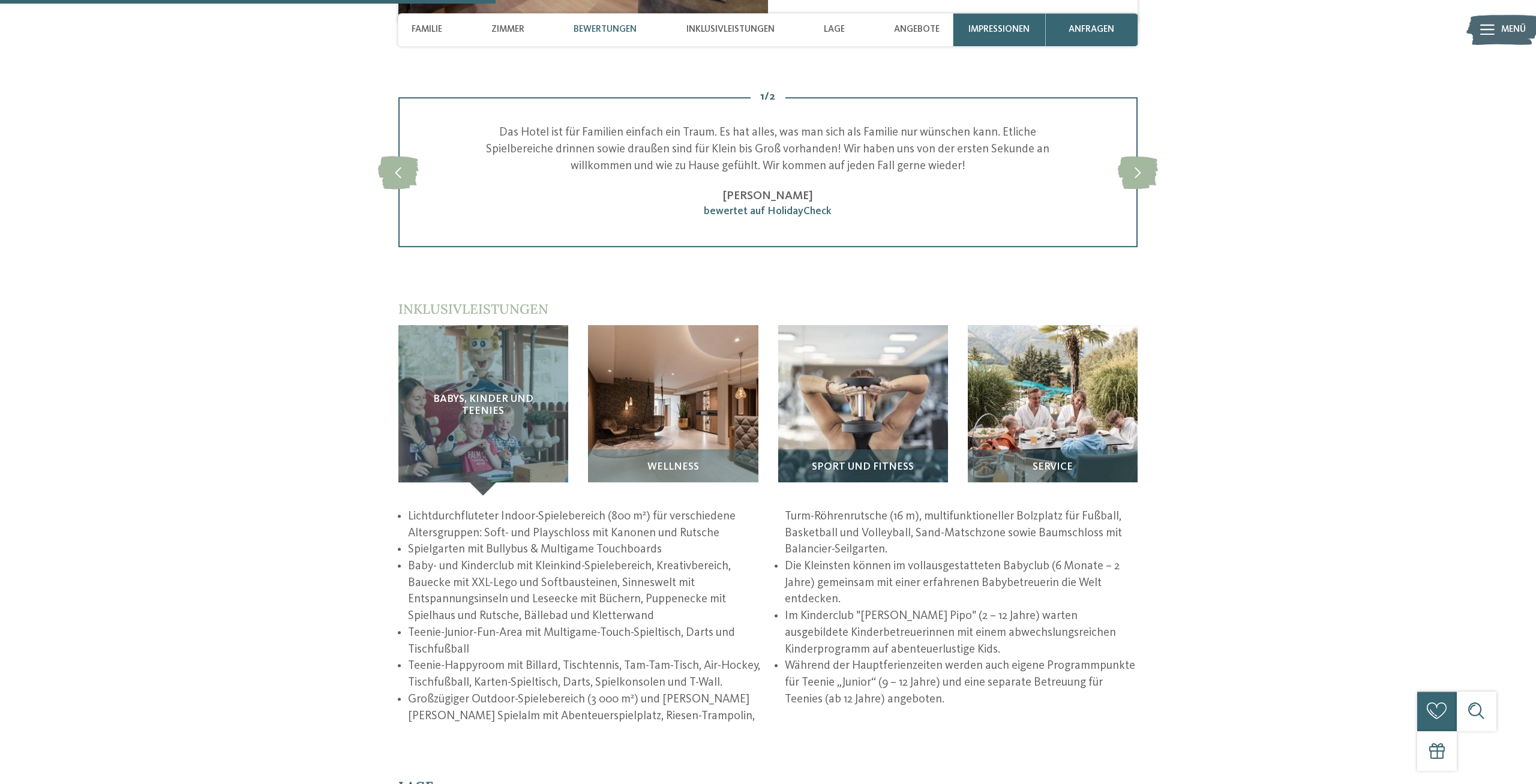
scroll to position [1747, 0]
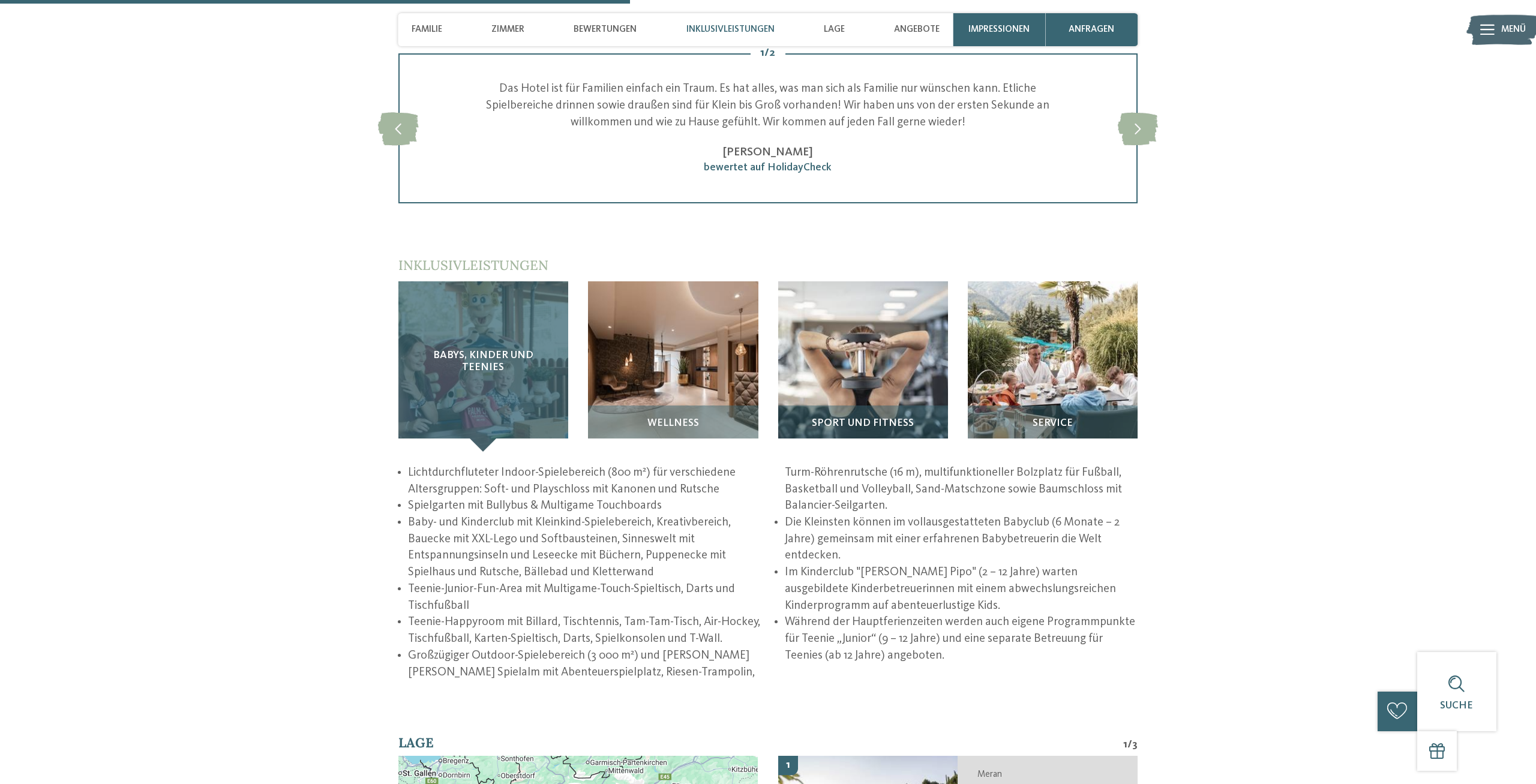
click at [511, 413] on div "Babys, Kinder und Teenies" at bounding box center [484, 367] width 170 height 170
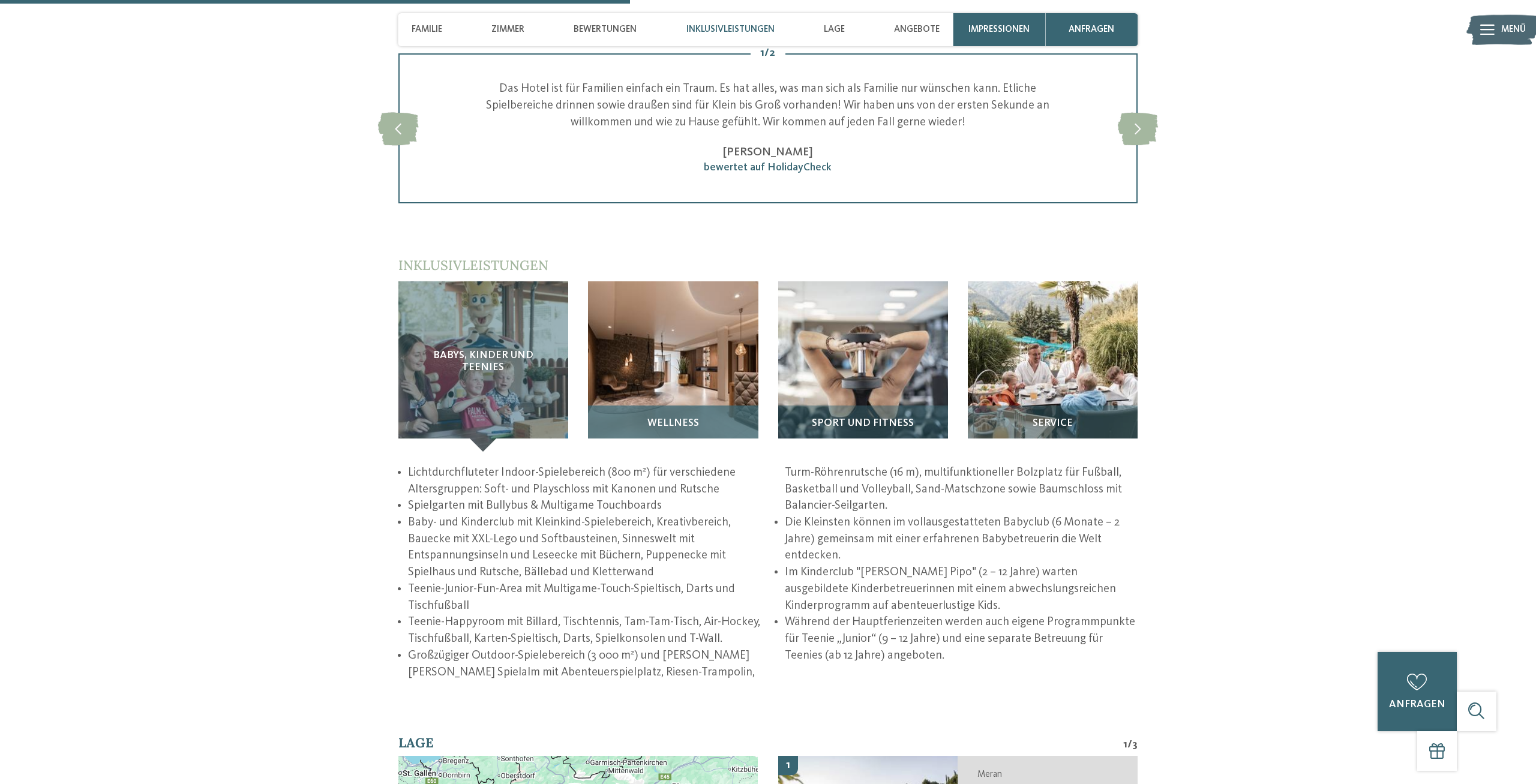
click at [703, 414] on div "Wellness" at bounding box center [674, 428] width 170 height 46
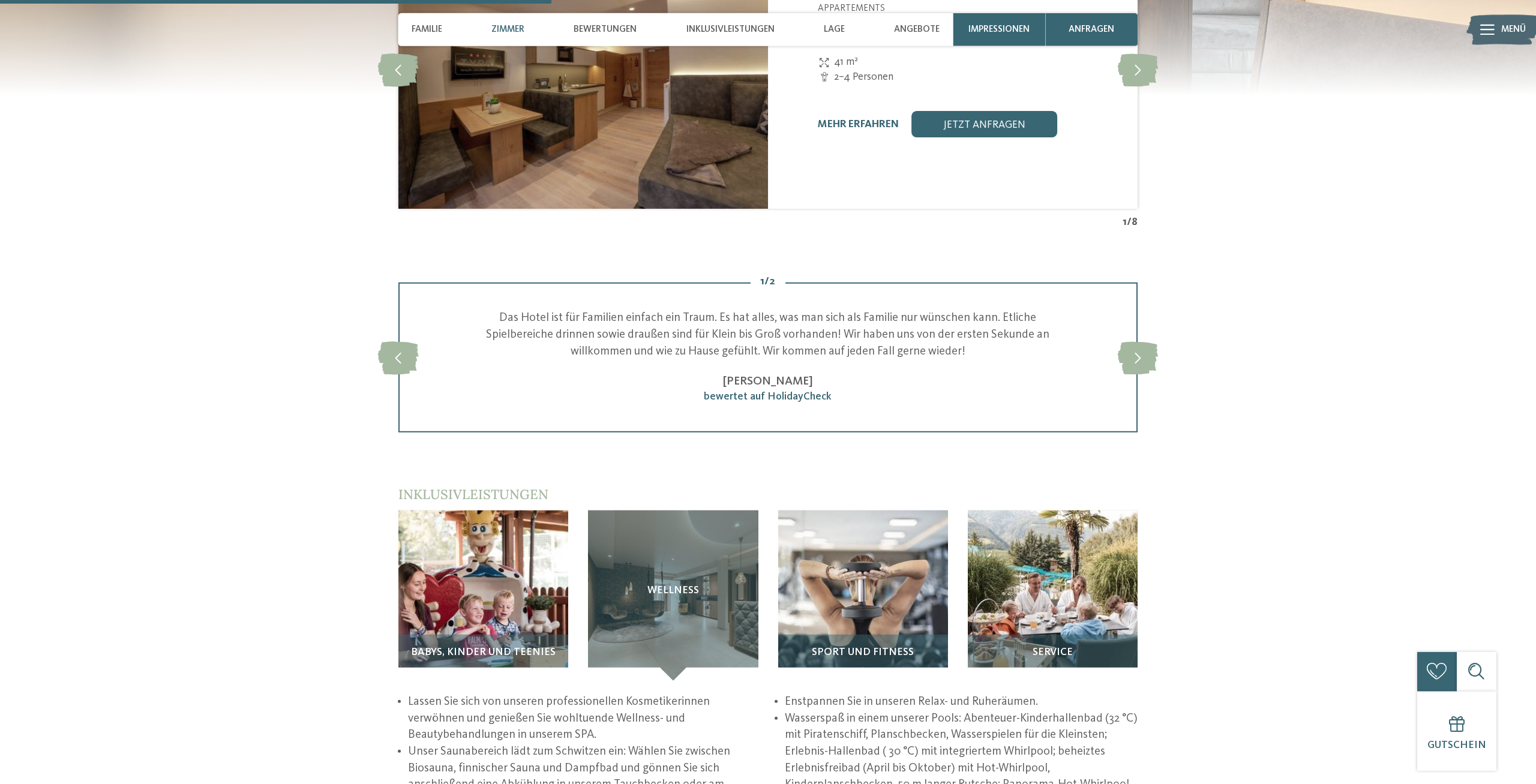
scroll to position [1498, 0]
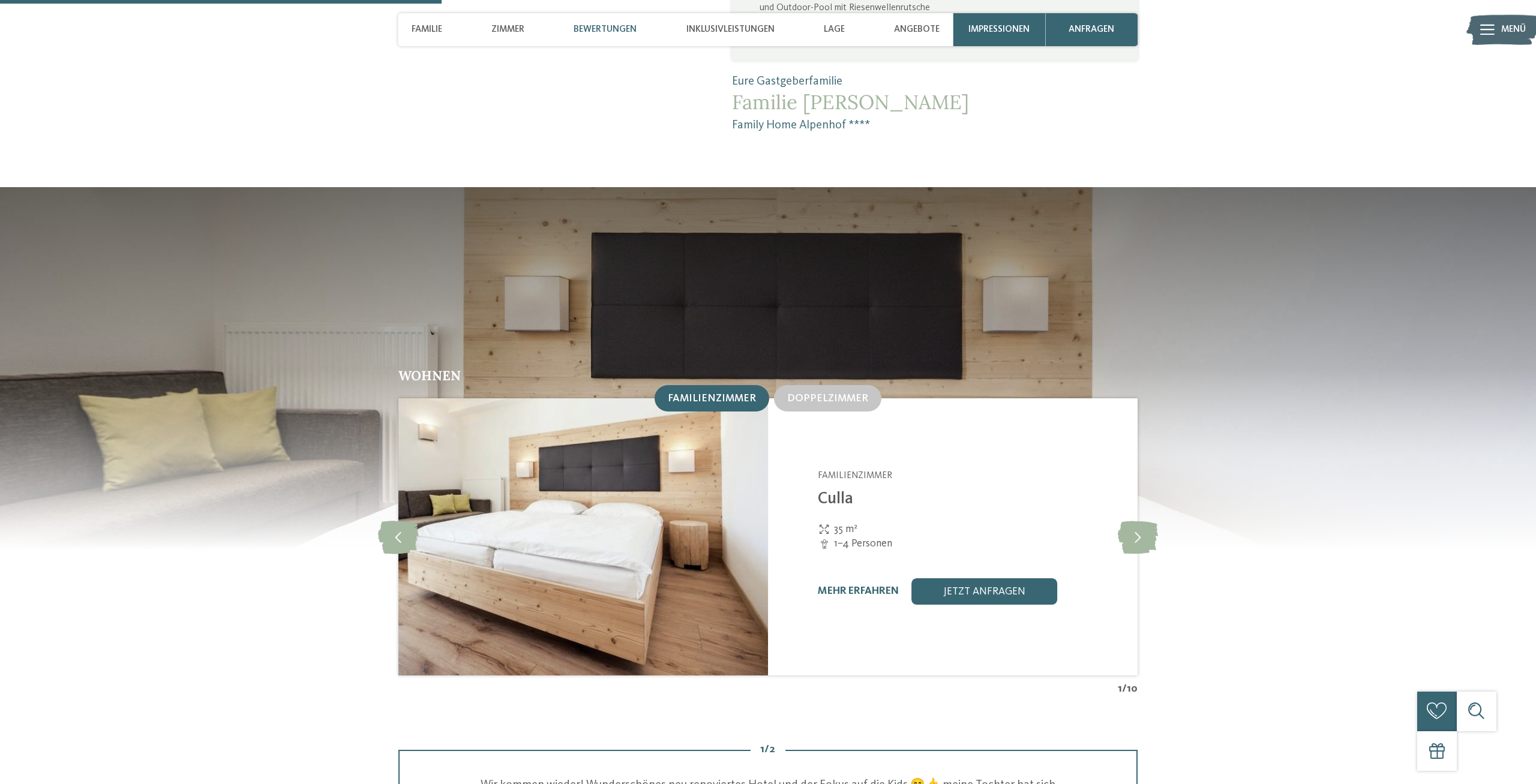
scroll to position [1872, 0]
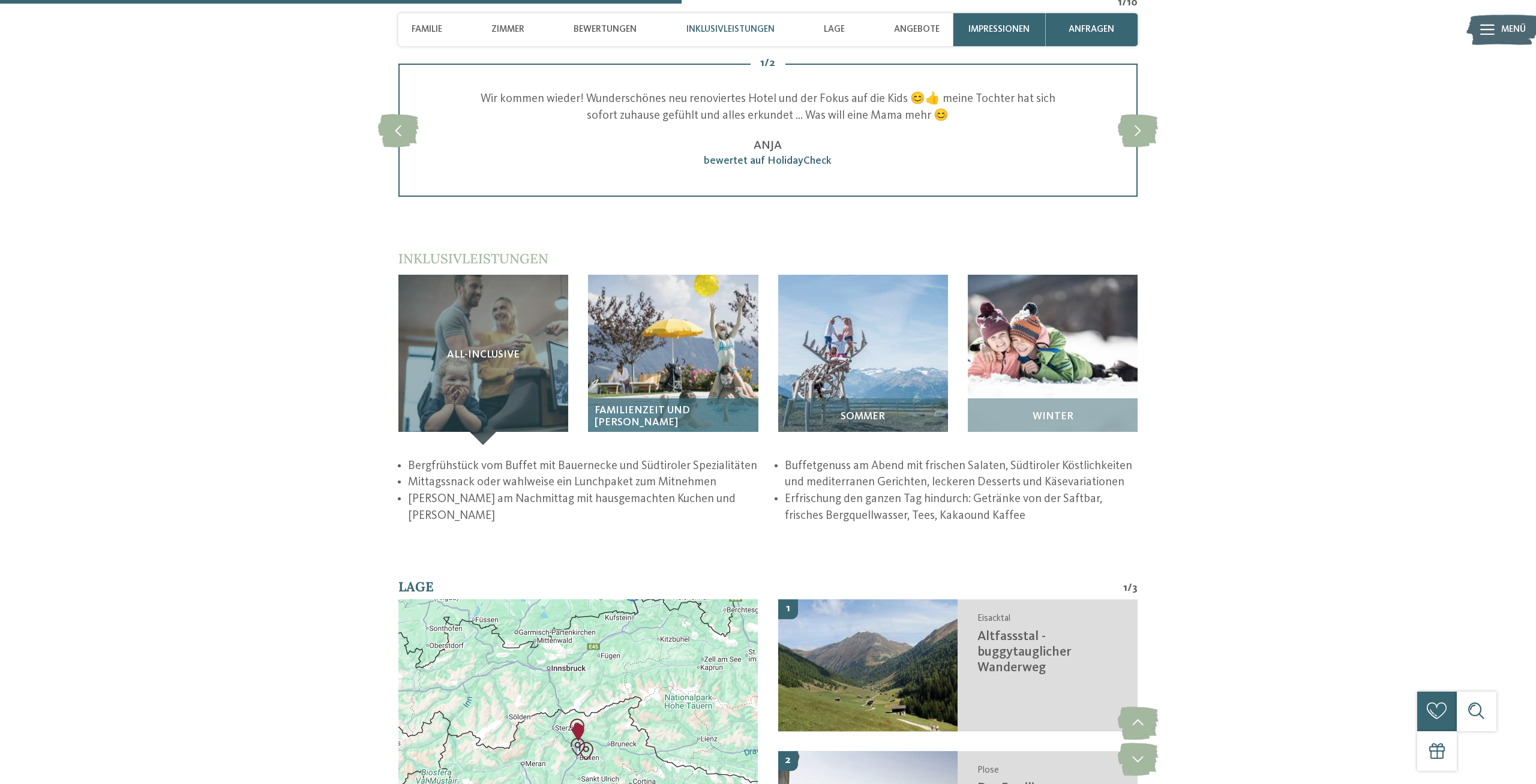
click at [697, 375] on img at bounding box center [674, 360] width 170 height 170
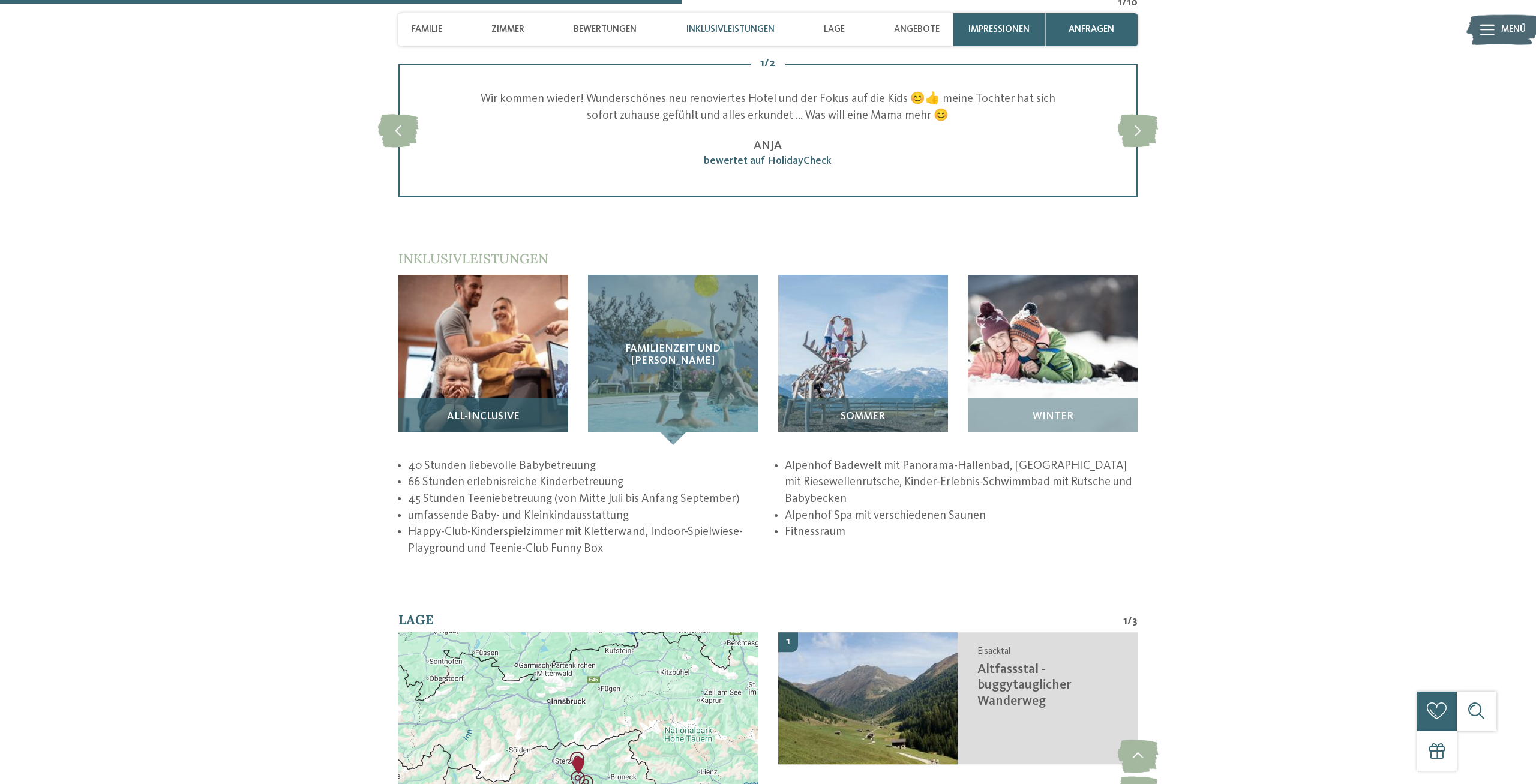
click at [455, 377] on img at bounding box center [484, 360] width 170 height 170
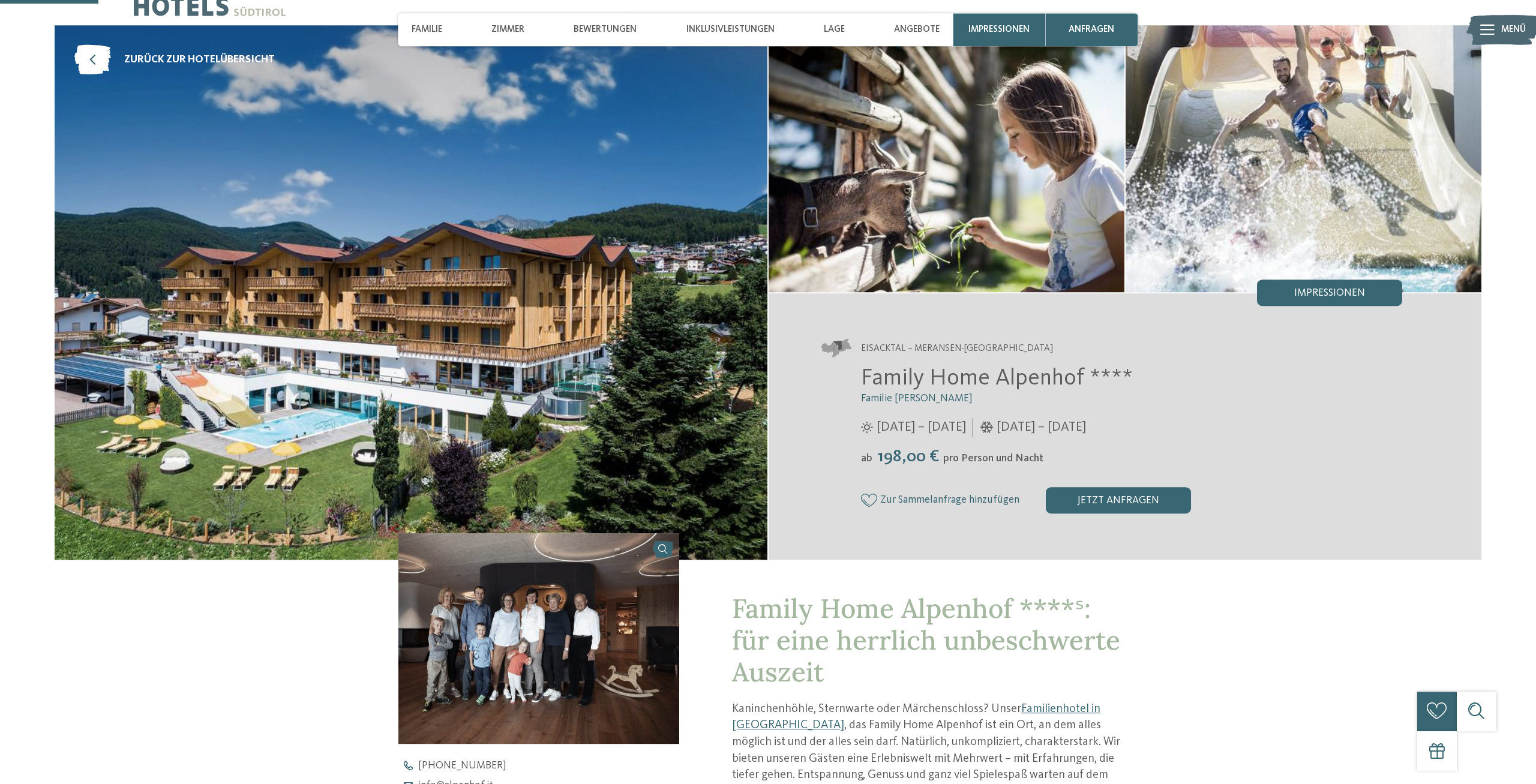
scroll to position [0, 0]
